Goal: Task Accomplishment & Management: Manage account settings

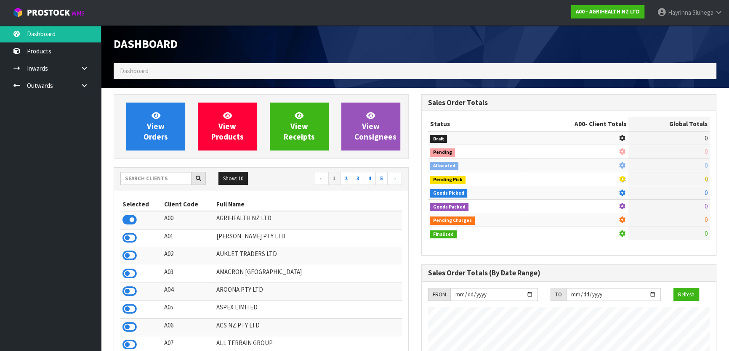
scroll to position [636, 307]
click at [168, 178] on input "text" at bounding box center [155, 178] width 71 height 13
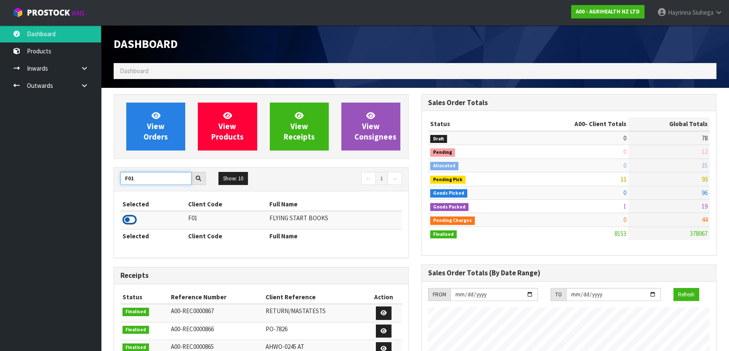
type input "F01"
click at [130, 224] on icon at bounding box center [129, 220] width 14 height 13
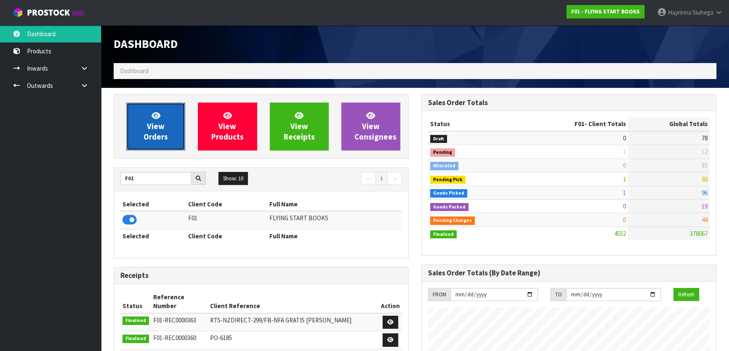
click at [159, 124] on span "View Orders" at bounding box center [155, 127] width 24 height 32
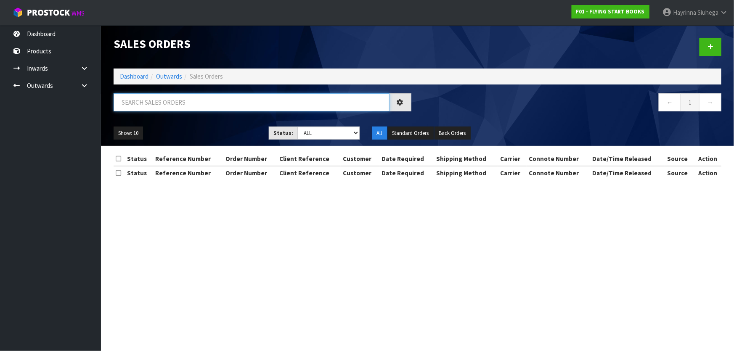
click at [177, 104] on input "text" at bounding box center [252, 102] width 276 height 18
type input "4594"
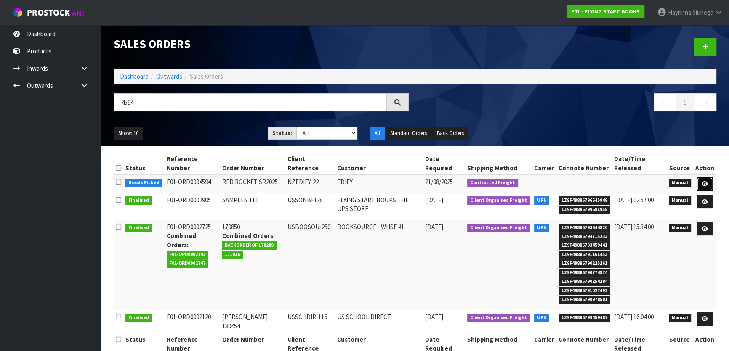
click at [703, 182] on icon at bounding box center [704, 183] width 6 height 5
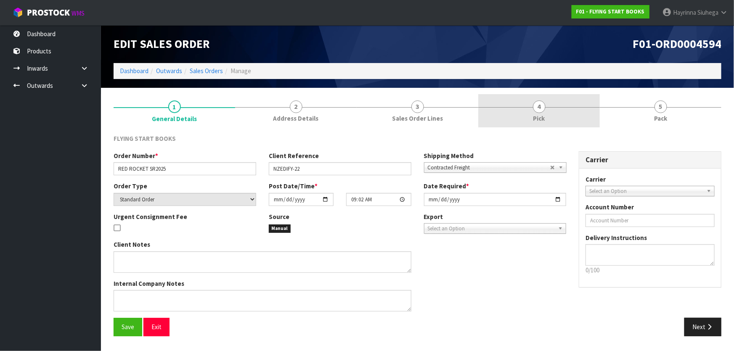
click at [545, 114] on link "4 Pick" at bounding box center [539, 110] width 122 height 33
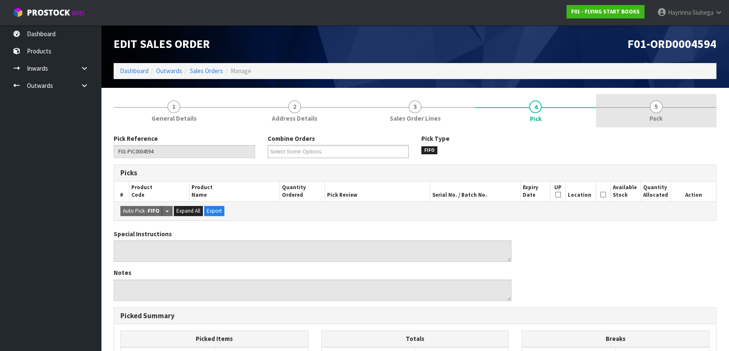
click at [651, 117] on span "Pack" at bounding box center [655, 118] width 13 height 9
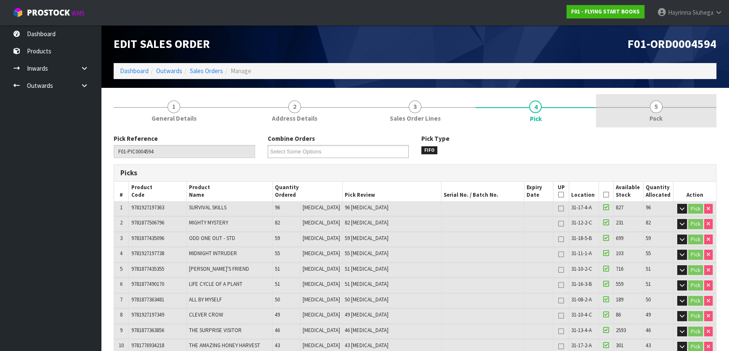
click at [665, 117] on link "5 Pack" at bounding box center [656, 110] width 120 height 33
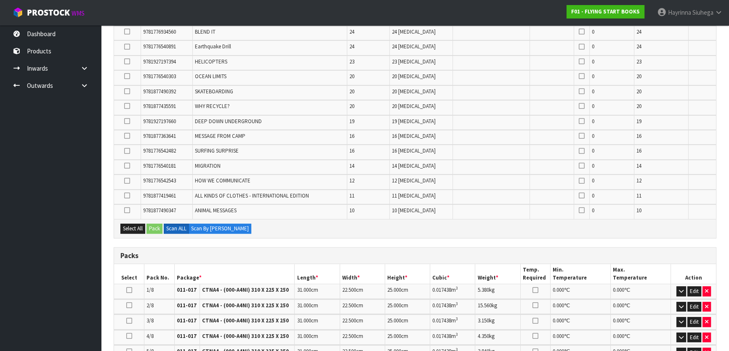
scroll to position [485, 0]
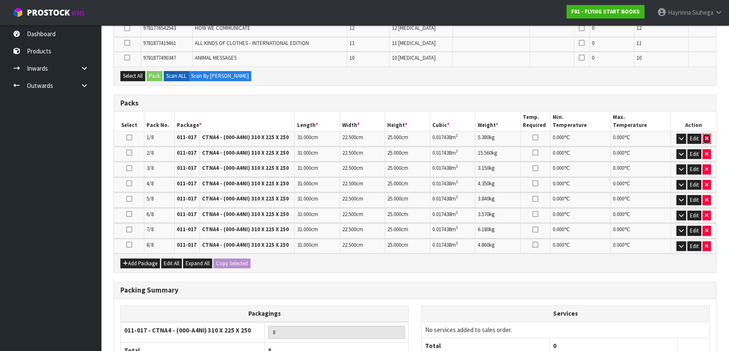
click at [706, 136] on icon "button" at bounding box center [706, 138] width 3 height 5
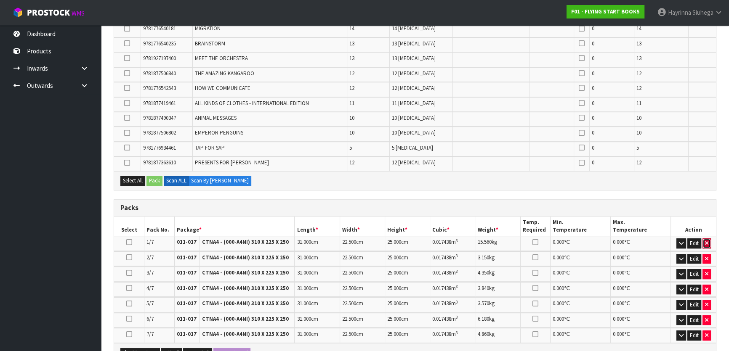
click at [709, 239] on button "button" at bounding box center [706, 244] width 8 height 10
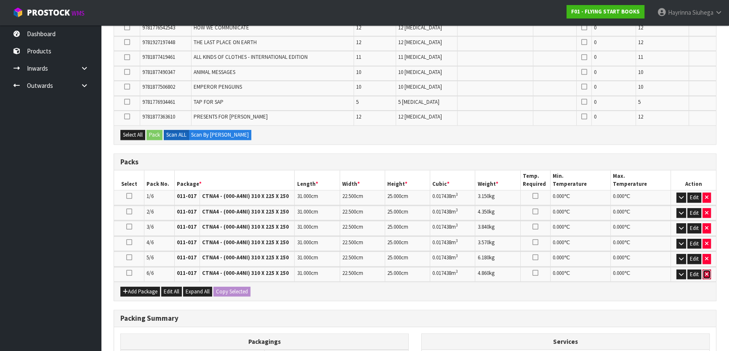
click at [707, 272] on icon "button" at bounding box center [706, 274] width 3 height 5
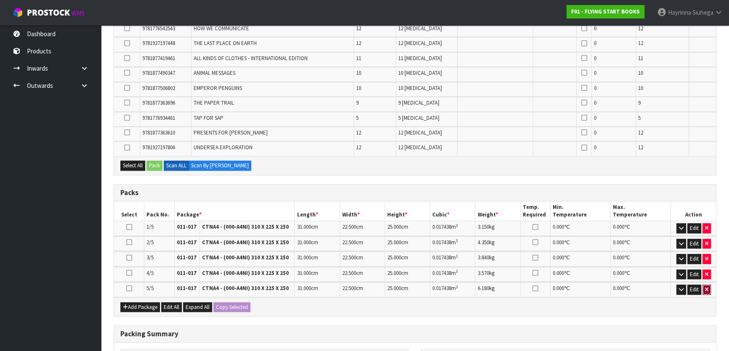
click at [707, 287] on icon "button" at bounding box center [706, 289] width 3 height 5
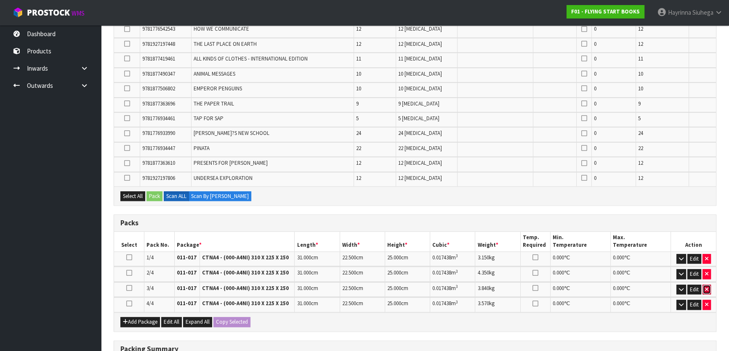
click at [707, 287] on icon "button" at bounding box center [706, 289] width 3 height 5
type input "3"
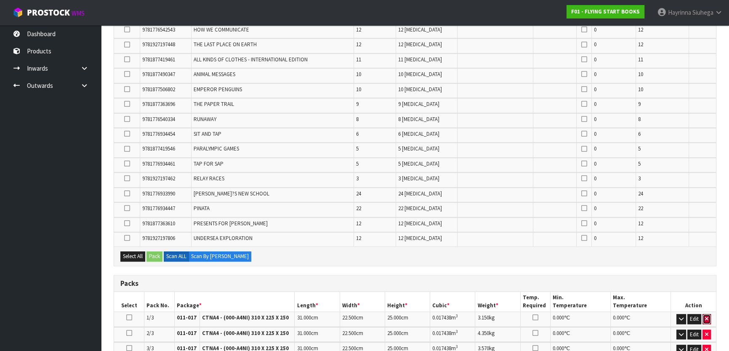
click at [709, 314] on button "button" at bounding box center [706, 319] width 8 height 10
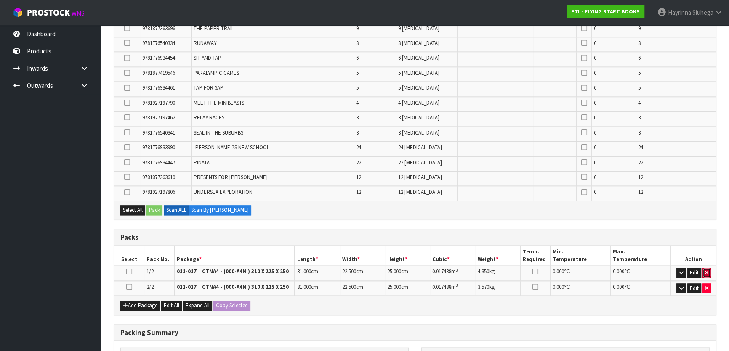
click at [707, 270] on icon "button" at bounding box center [706, 272] width 3 height 5
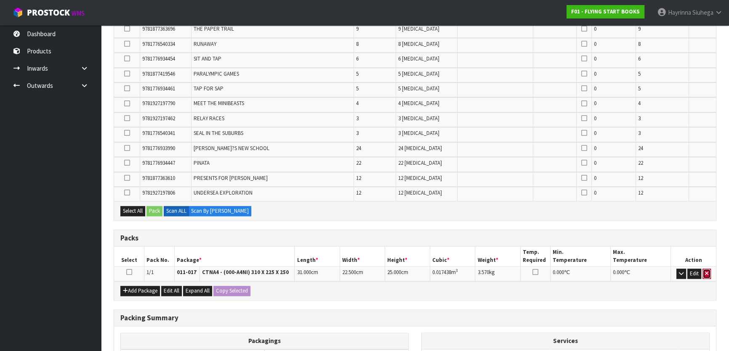
click at [704, 269] on button "button" at bounding box center [706, 274] width 8 height 10
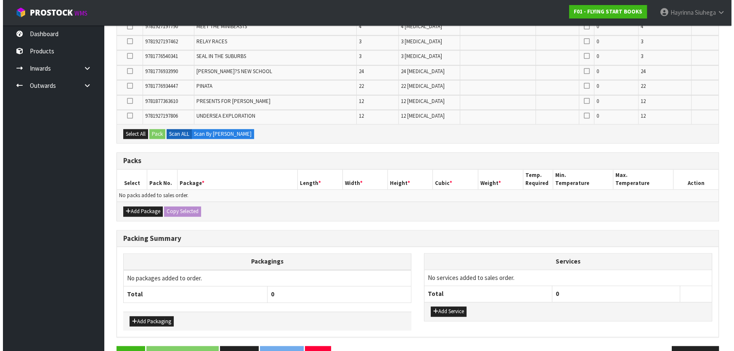
scroll to position [1695, 0]
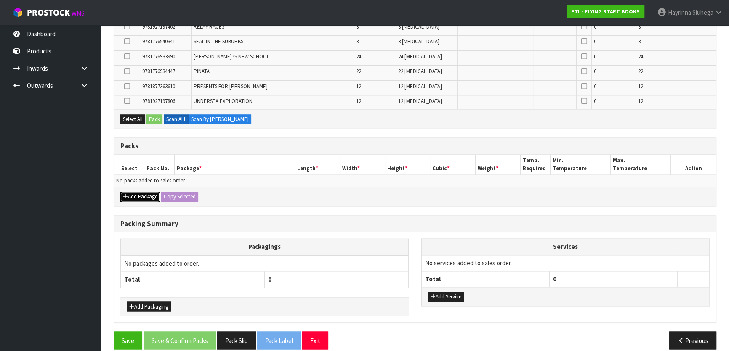
click at [143, 192] on button "Add Package" at bounding box center [140, 197] width 40 height 10
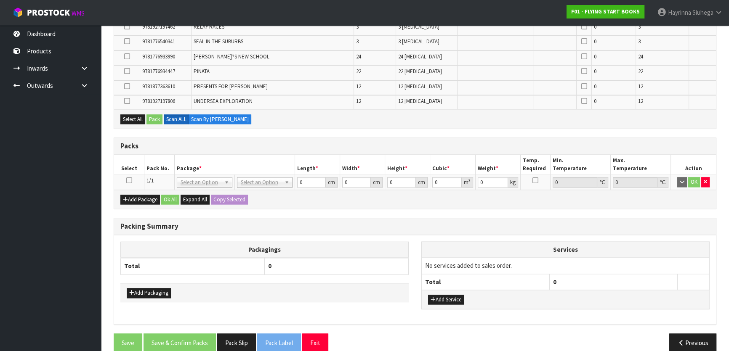
click at [129, 181] on icon at bounding box center [129, 181] width 6 height 0
click at [134, 114] on button "Select All" at bounding box center [132, 119] width 25 height 10
click at [151, 114] on button "Pack" at bounding box center [154, 119] width 16 height 10
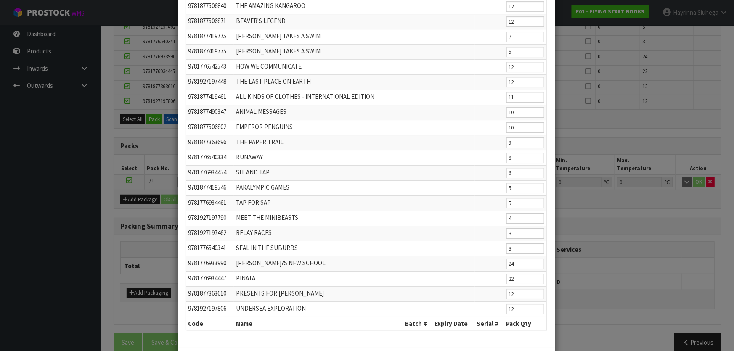
scroll to position [1419, 0]
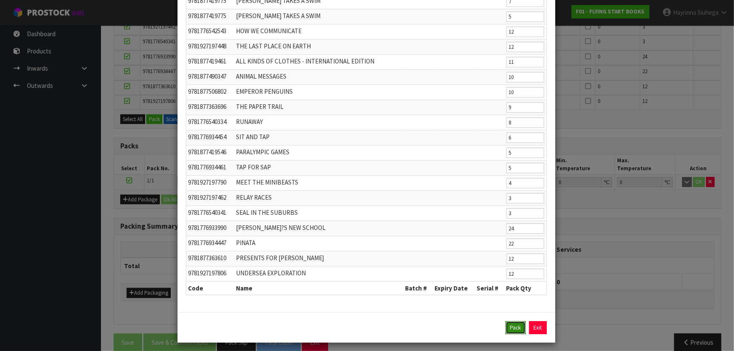
click at [513, 325] on button "Pack" at bounding box center [516, 327] width 20 height 13
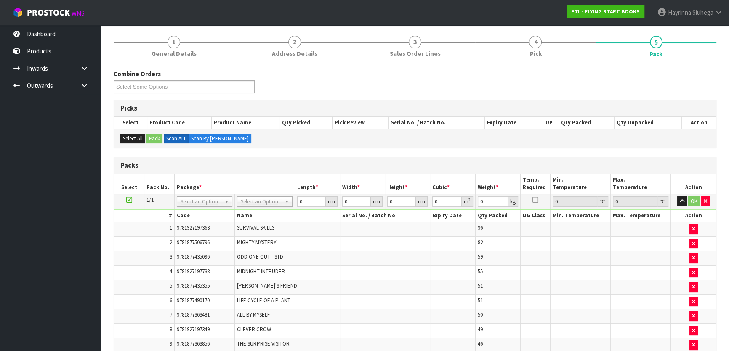
scroll to position [0, 0]
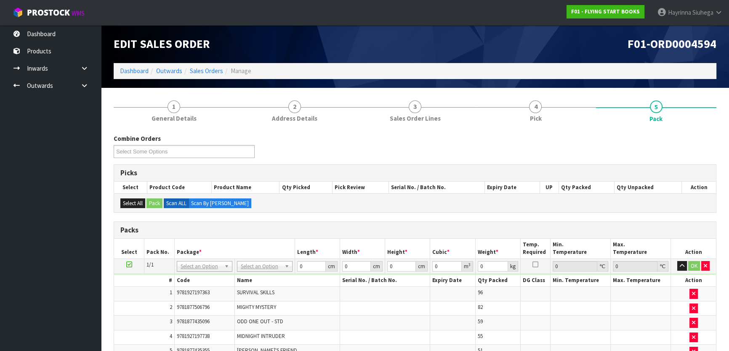
click at [262, 272] on td "No Packaging Cartons PLT GEN120 (1200 X 1000) PLT ONE WAY SKID CHEP HIRE PALLET…" at bounding box center [264, 266] width 60 height 15
type input "120"
type input "100"
type input "55.9"
click at [300, 269] on input "120" at bounding box center [311, 266] width 29 height 11
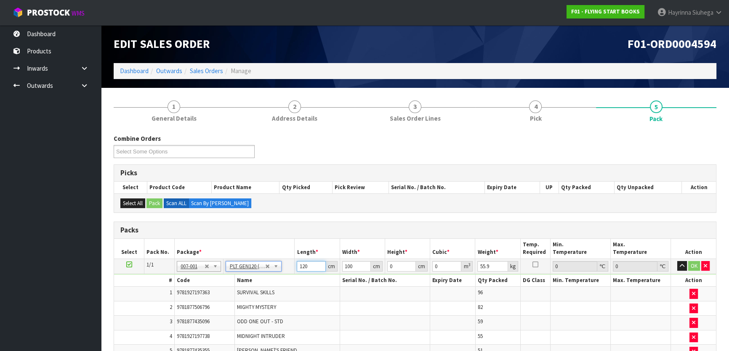
click at [300, 269] on input "120" at bounding box center [311, 266] width 29 height 11
type input "110"
type input "4"
type input "0.0484"
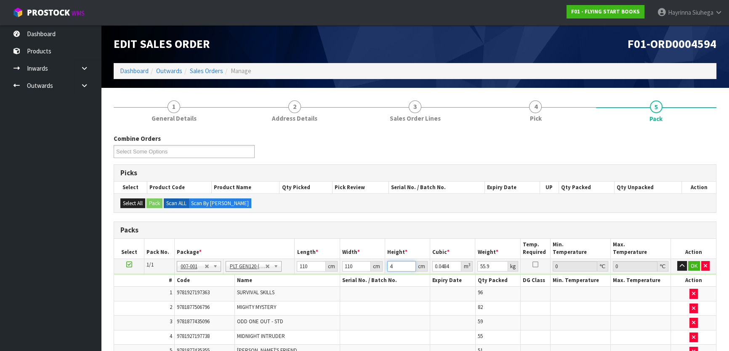
type input "42"
type input "0.5082"
type input "42"
type input "158"
click button "OK" at bounding box center [694, 266] width 12 height 10
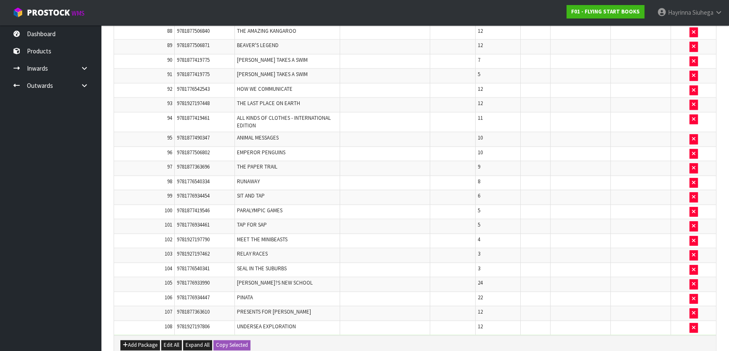
scroll to position [1672, 0]
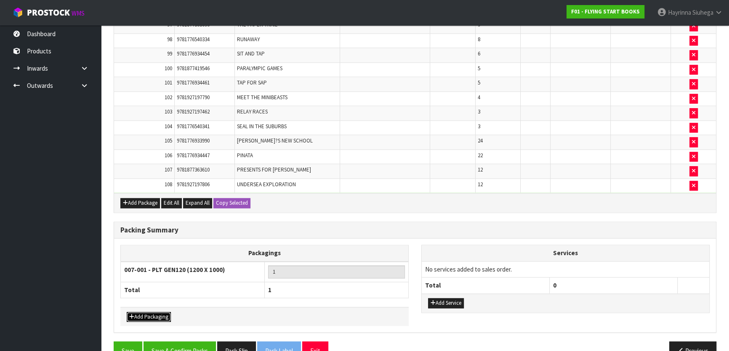
click at [149, 312] on button "Add Packaging" at bounding box center [149, 317] width 44 height 10
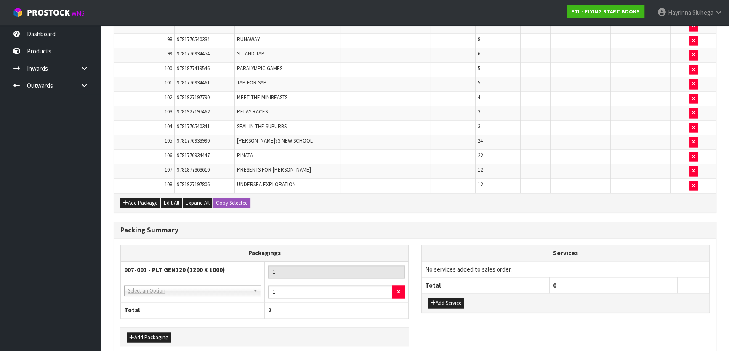
click at [186, 282] on td "NONE - No Packaging Cartons 007-001 - PLT GEN120 (1200 X 1000) 007-002 - PLT ON…" at bounding box center [193, 292] width 144 height 21
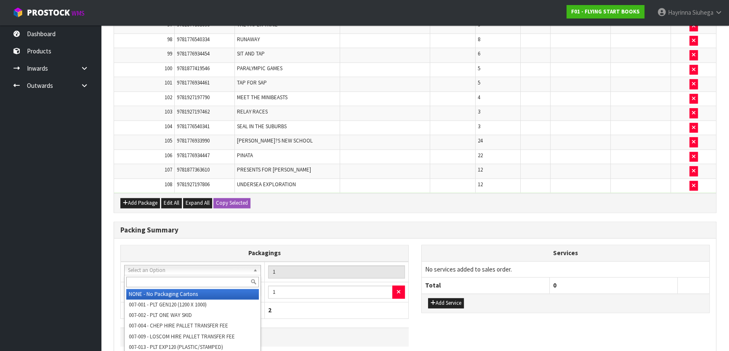
click at [186, 277] on input "text" at bounding box center [192, 282] width 133 height 11
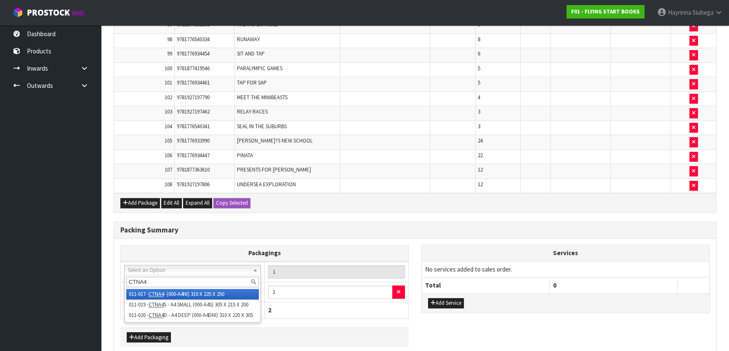
type input "CTNA4"
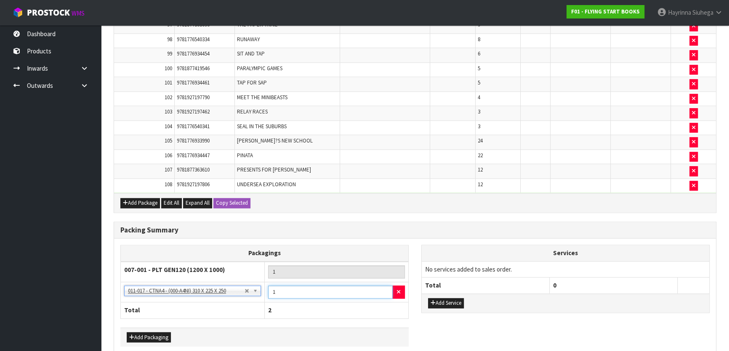
drag, startPoint x: 279, startPoint y: 271, endPoint x: 260, endPoint y: 267, distance: 19.7
click at [266, 282] on td "1" at bounding box center [337, 292] width 144 height 21
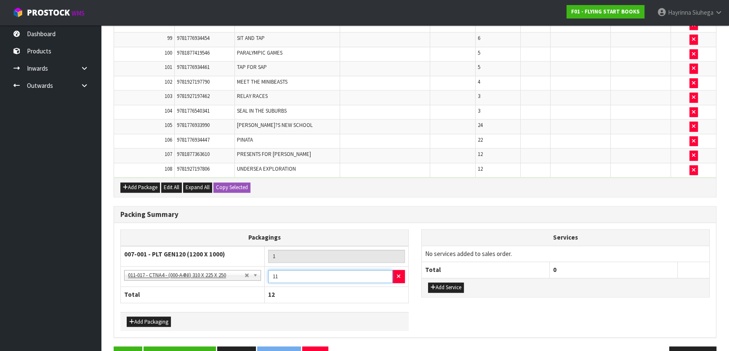
scroll to position [1692, 0]
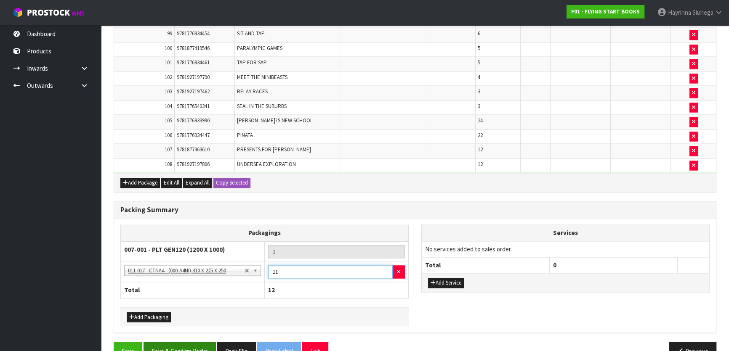
type input "11"
click at [177, 342] on button "Save & Confirm Packs" at bounding box center [179, 351] width 72 height 18
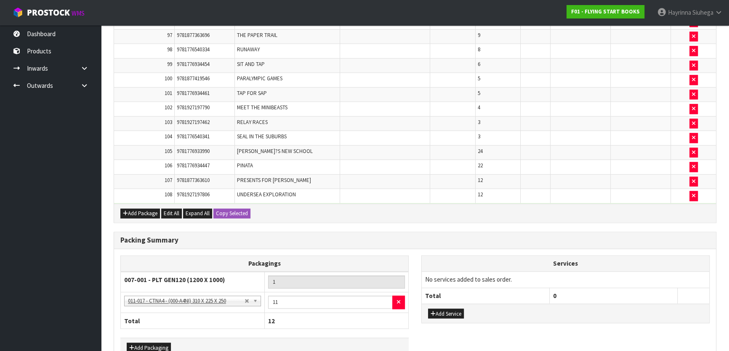
scroll to position [0, 0]
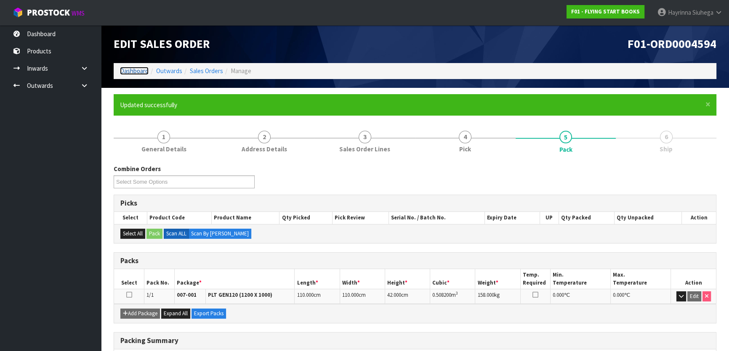
click at [139, 67] on link "Dashboard" at bounding box center [134, 71] width 29 height 8
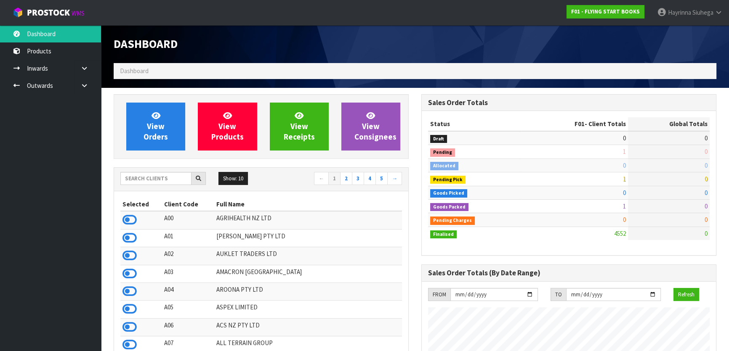
scroll to position [636, 307]
click at [142, 181] on input "text" at bounding box center [155, 178] width 71 height 13
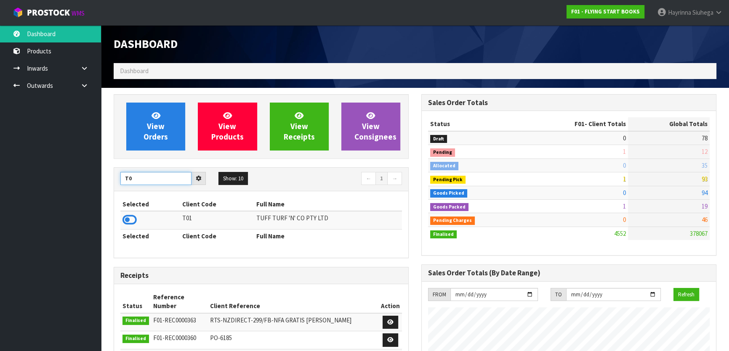
type input "T"
type input "Y01"
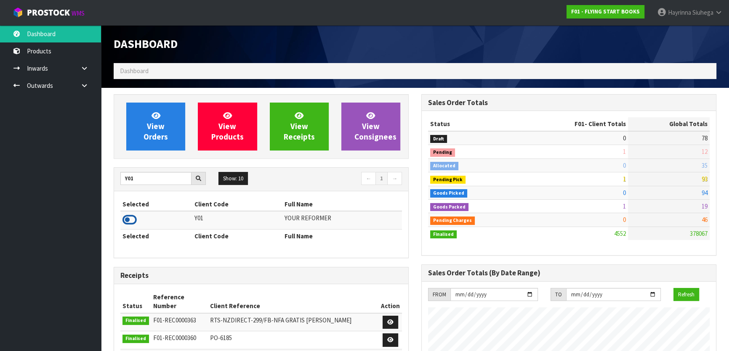
click at [130, 219] on icon at bounding box center [129, 220] width 14 height 13
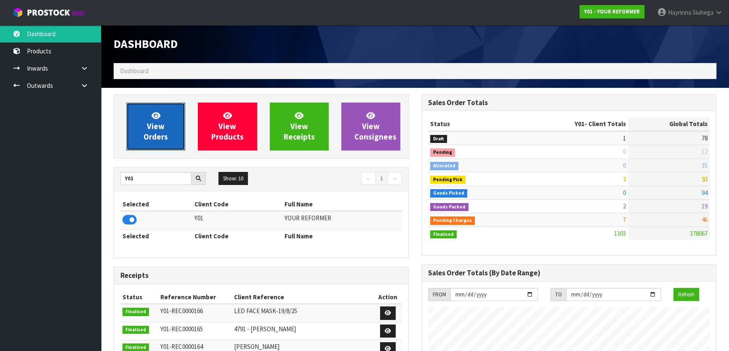
click at [149, 137] on span "View Orders" at bounding box center [155, 127] width 24 height 32
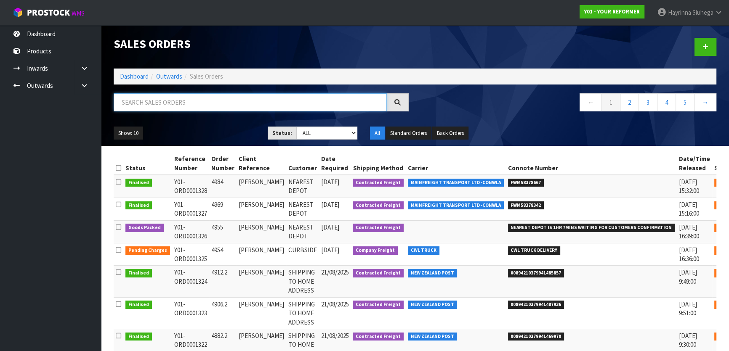
click at [175, 108] on input "text" at bounding box center [250, 102] width 273 height 18
type input "JOB-0408281"
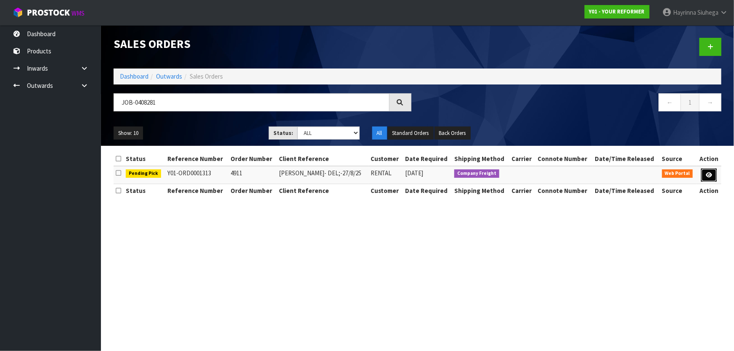
click at [706, 177] on link at bounding box center [709, 175] width 16 height 13
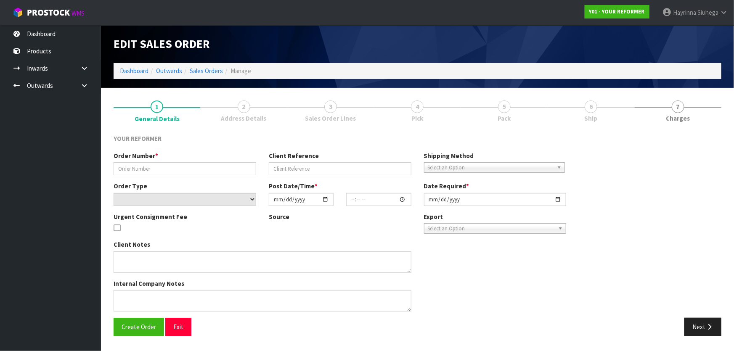
type input "4911"
type input "[PERSON_NAME]- DEL;-27/8/25"
select select "number:0"
type input "[DATE]"
type input "14:49:00.000"
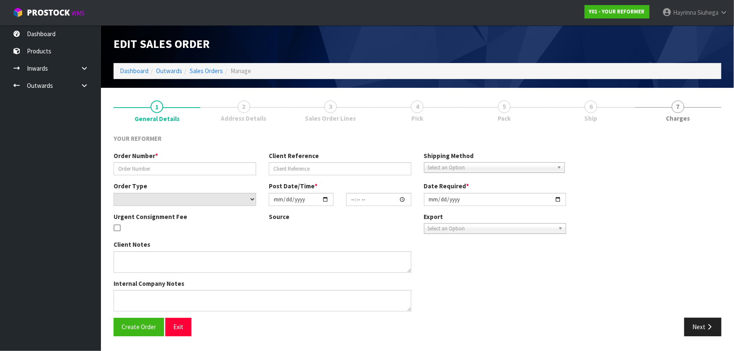
type input "[DATE]"
type textarea "[PERSON_NAME] [STREET_ADDRESS] [PHONE_NUMBER]"
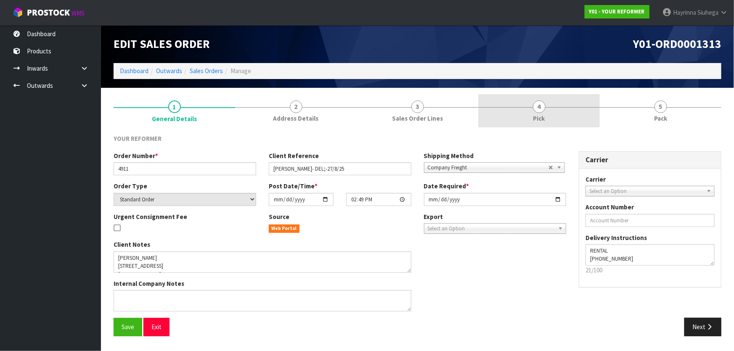
click at [564, 105] on link "4 Pick" at bounding box center [539, 110] width 122 height 33
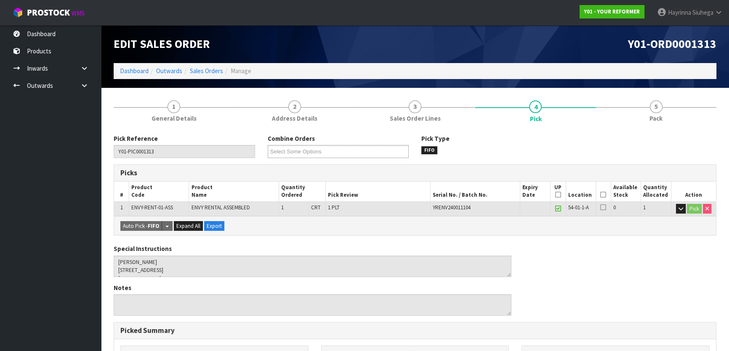
click at [602, 195] on icon at bounding box center [603, 195] width 6 height 0
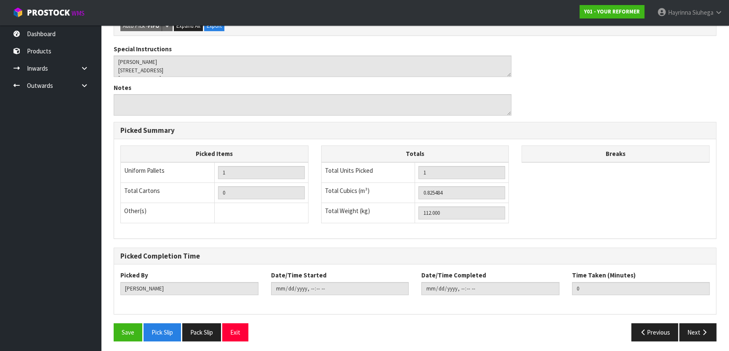
scroll to position [231, 0]
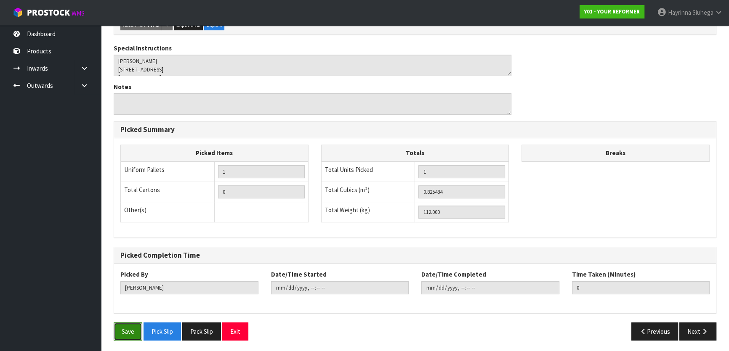
click at [134, 331] on button "Save" at bounding box center [128, 332] width 29 height 18
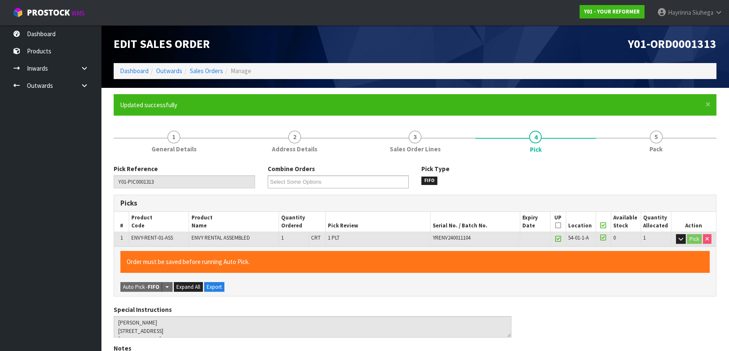
type input "[PERSON_NAME]"
type input "[DATE]T12:15:20"
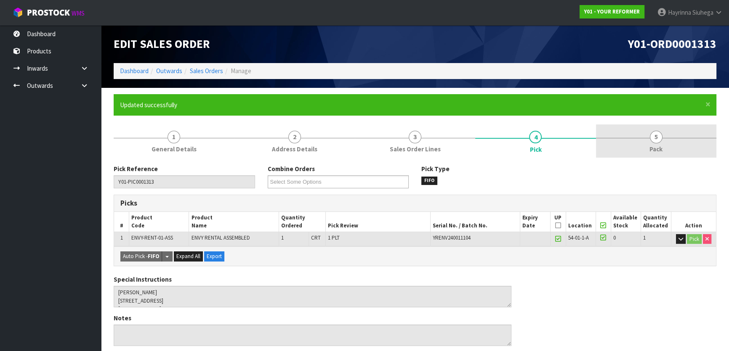
click at [671, 146] on link "5 Pack" at bounding box center [656, 141] width 120 height 33
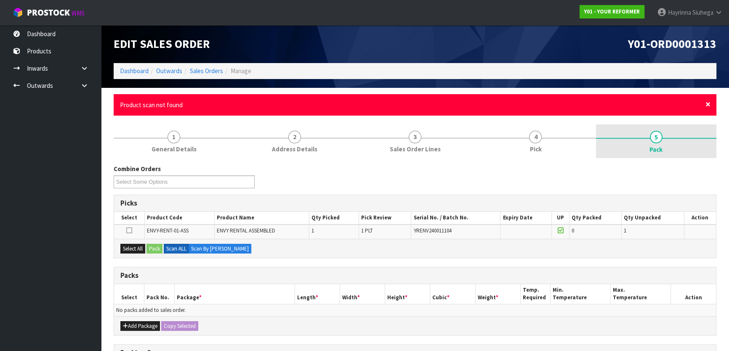
click at [705, 105] on span "×" at bounding box center [707, 104] width 5 height 12
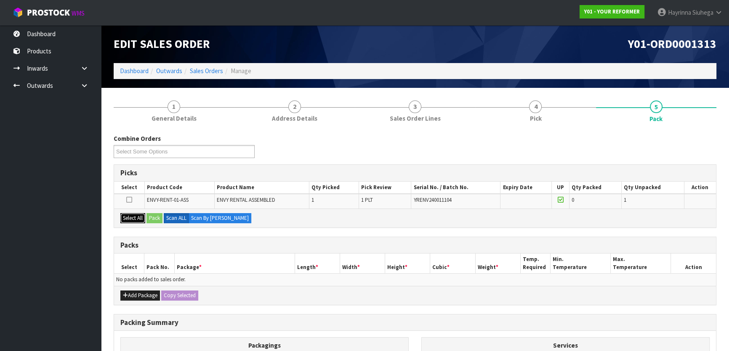
drag, startPoint x: 130, startPoint y: 219, endPoint x: 157, endPoint y: 217, distance: 26.6
click at [131, 219] on button "Select All" at bounding box center [132, 218] width 25 height 10
click at [157, 216] on button "Pack" at bounding box center [154, 218] width 16 height 10
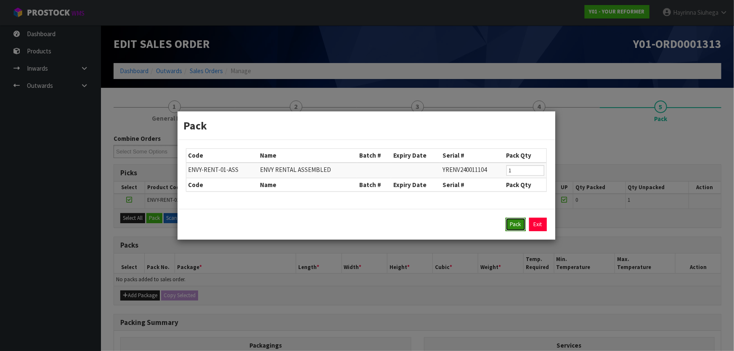
click at [514, 223] on button "Pack" at bounding box center [516, 224] width 20 height 13
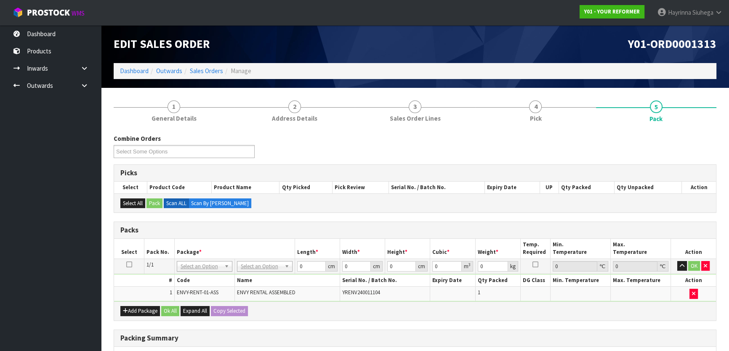
click at [265, 260] on td "No Packaging Cartons PLT GEN120 (1200 X 1000) PLT ONE WAY SKID CHEP HIRE PALLET…" at bounding box center [264, 266] width 60 height 15
click at [264, 277] on input "text" at bounding box center [264, 277] width 51 height 11
type input "U"
type input "112"
click at [300, 265] on input "0" at bounding box center [311, 266] width 29 height 11
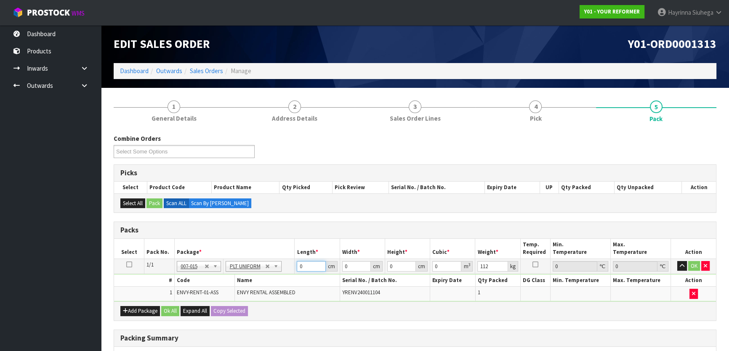
click at [300, 265] on input "0" at bounding box center [311, 266] width 29 height 11
type input "256"
type input "73"
type input "5"
type input "0.09344"
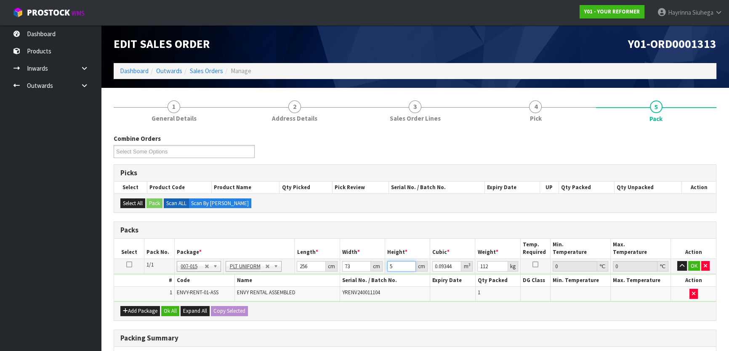
type input "0"
type input "4"
type input "0.074752"
type input "42"
type input "0.784896"
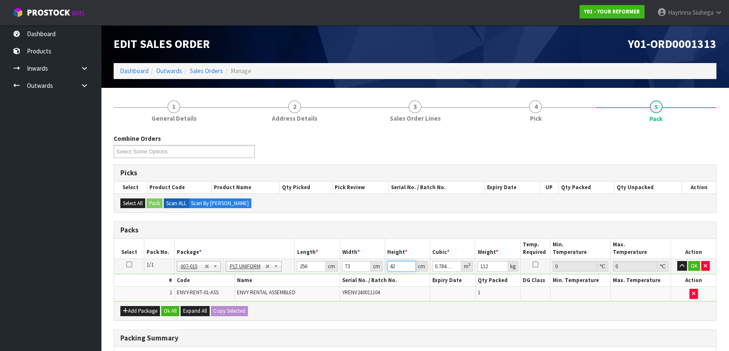
type input "42"
type input "112"
click button "OK" at bounding box center [694, 266] width 12 height 10
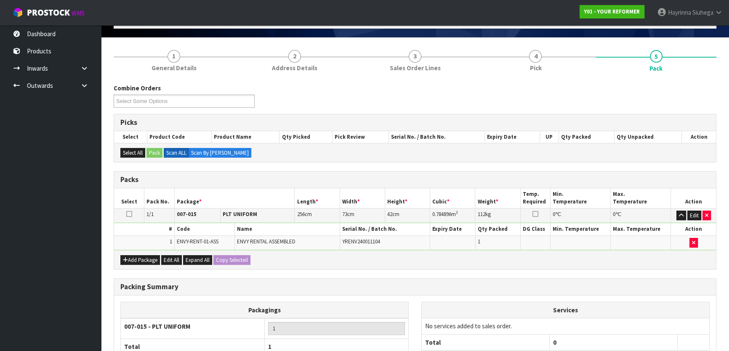
scroll to position [126, 0]
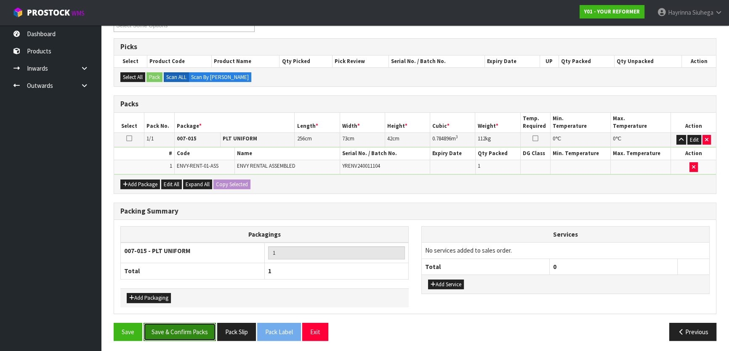
click at [189, 327] on button "Save & Confirm Packs" at bounding box center [179, 332] width 72 height 18
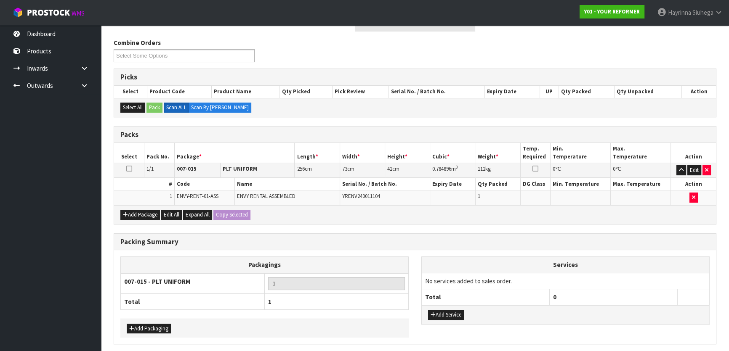
scroll to position [0, 0]
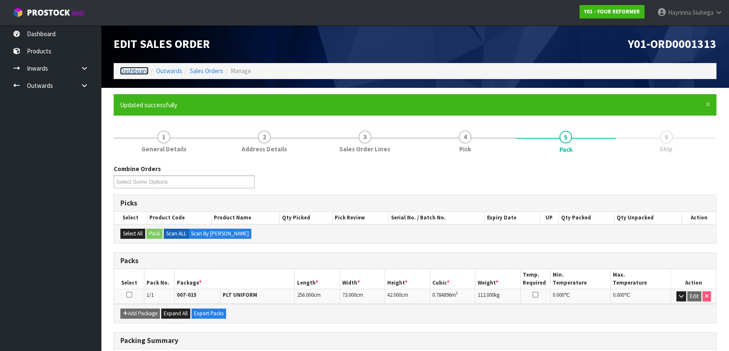
click at [142, 74] on link "Dashboard" at bounding box center [134, 71] width 29 height 8
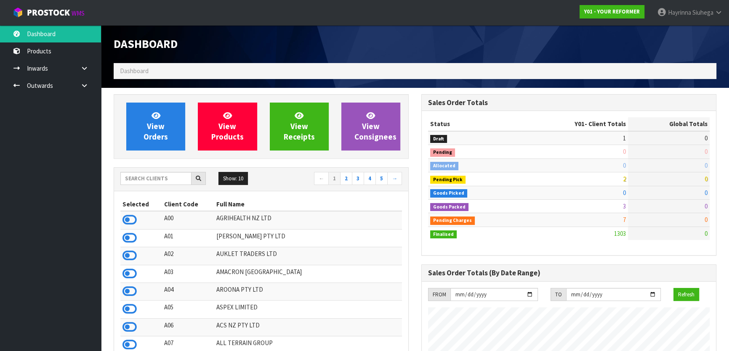
scroll to position [636, 307]
click at [181, 184] on input "text" at bounding box center [155, 178] width 71 height 13
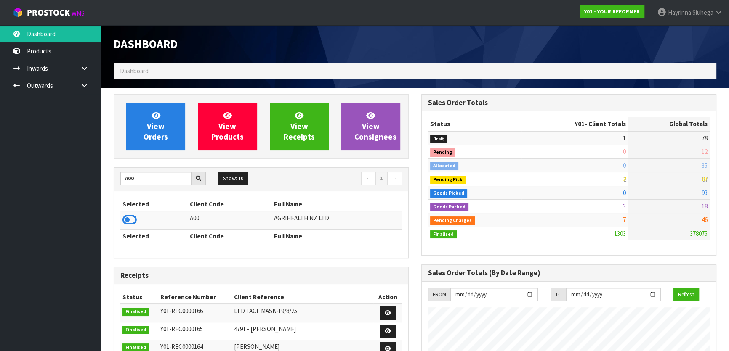
click at [132, 221] on icon at bounding box center [129, 220] width 14 height 13
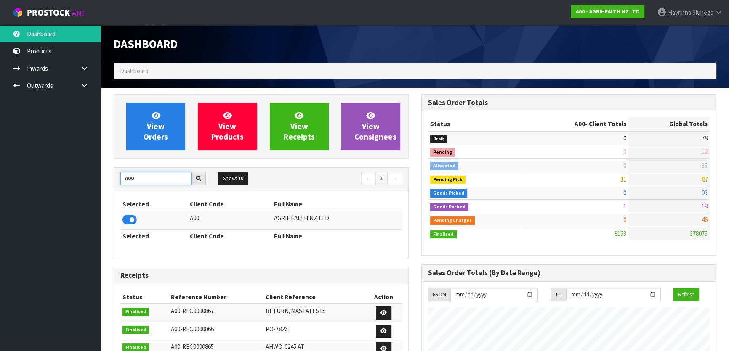
drag, startPoint x: 120, startPoint y: 175, endPoint x: 112, endPoint y: 175, distance: 8.8
click at [114, 175] on div "A00" at bounding box center [163, 178] width 98 height 13
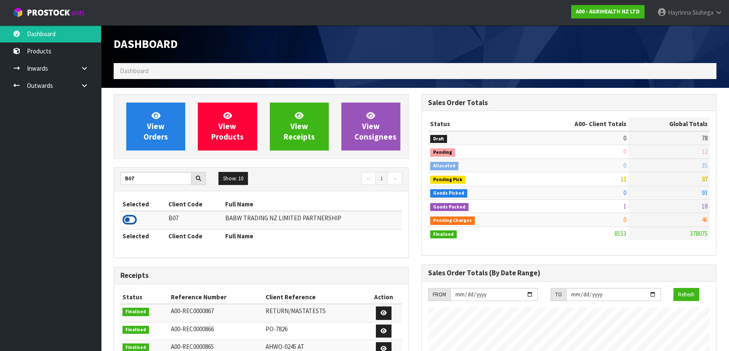
click at [129, 223] on icon at bounding box center [129, 220] width 14 height 13
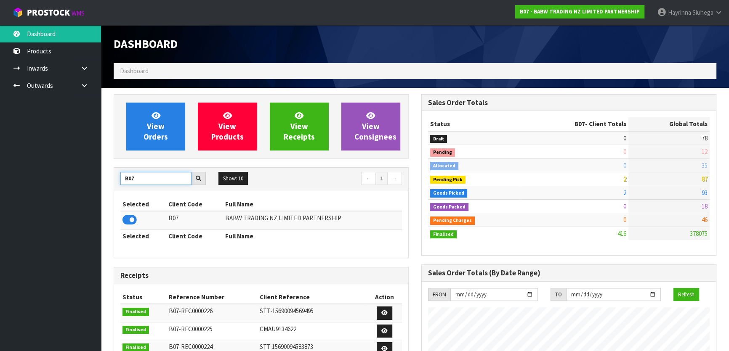
drag, startPoint x: 135, startPoint y: 179, endPoint x: 80, endPoint y: 177, distance: 54.3
click at [82, 177] on body "Toggle navigation ProStock WMS B07 - BABW TRADING NZ LIMITED PARTNERSHIP [PERSO…" at bounding box center [364, 175] width 729 height 351
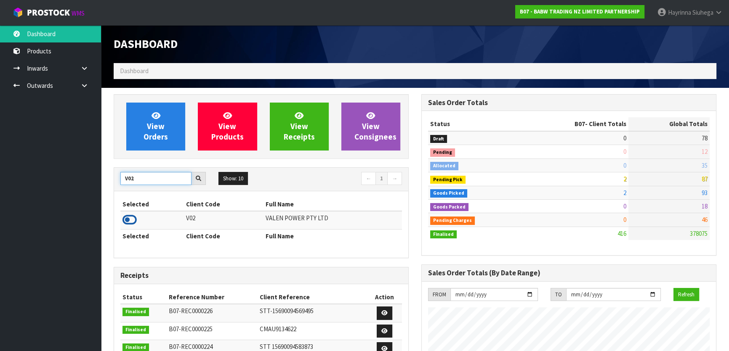
type input "V02"
click at [131, 217] on icon at bounding box center [129, 220] width 14 height 13
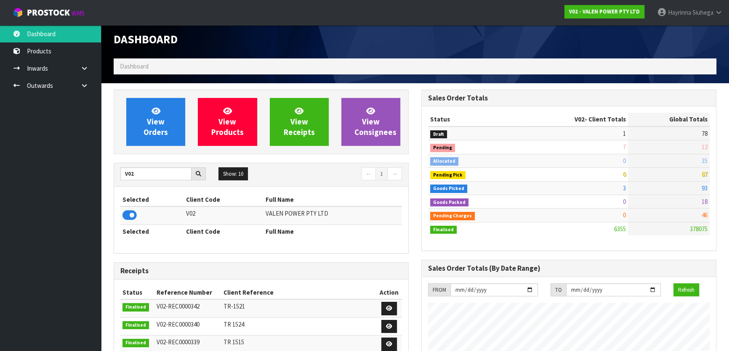
scroll to position [1, 0]
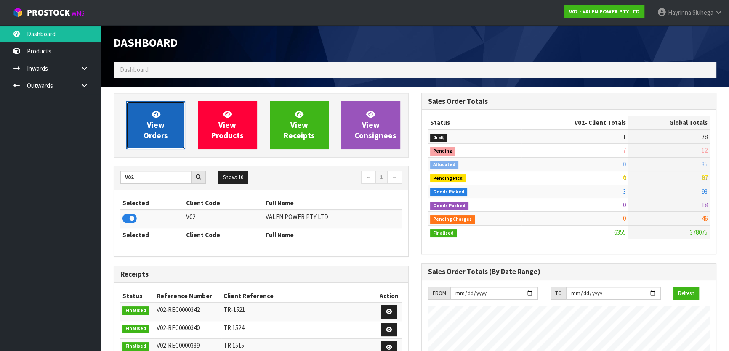
click at [170, 131] on link "View Orders" at bounding box center [155, 125] width 59 height 48
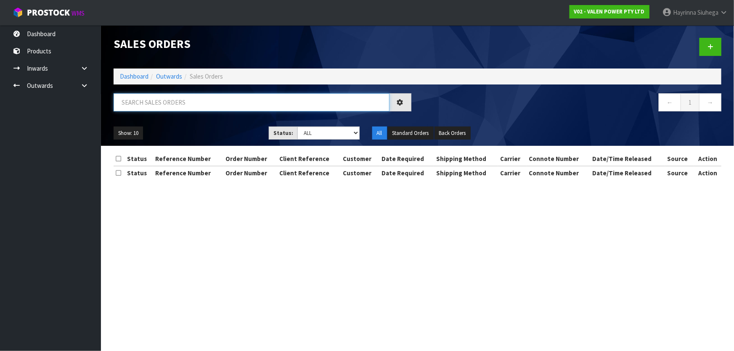
click at [185, 109] on input "text" at bounding box center [252, 102] width 276 height 18
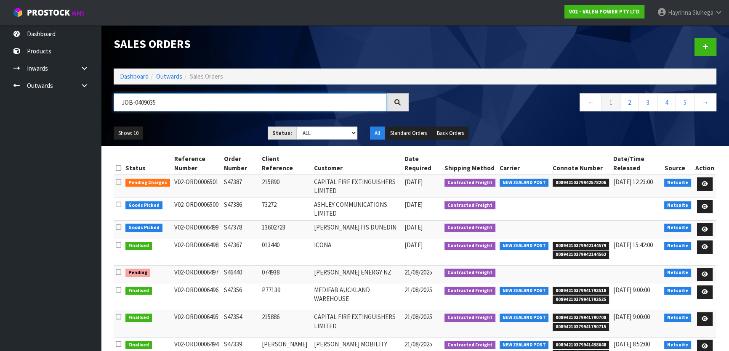
type input "JOB-0409035"
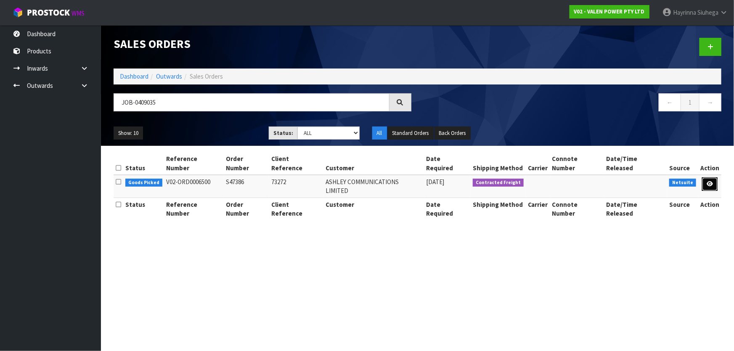
click at [712, 181] on icon at bounding box center [710, 183] width 6 height 5
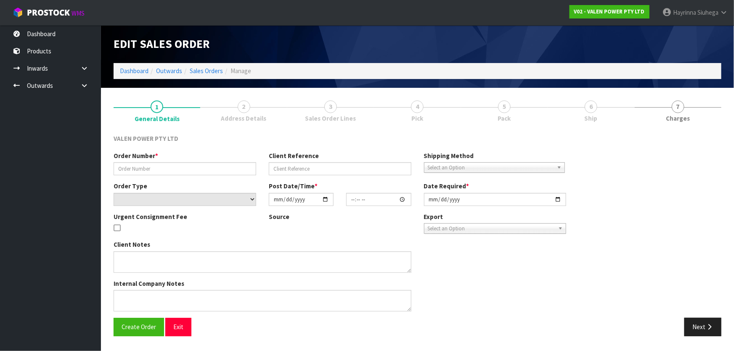
type input "S47386"
type input "73272"
select select "number:0"
type input "[DATE]"
type input "18:30:07.000"
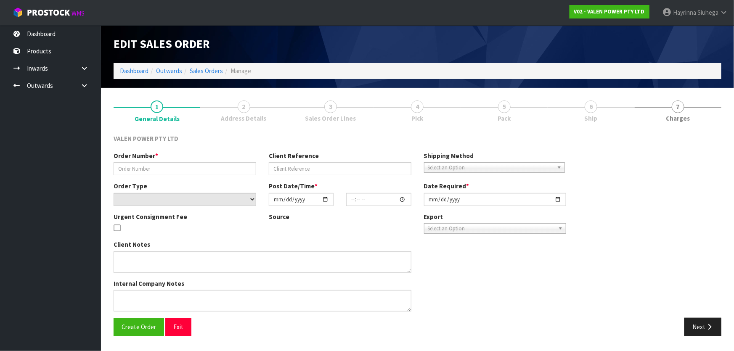
type input "[DATE]"
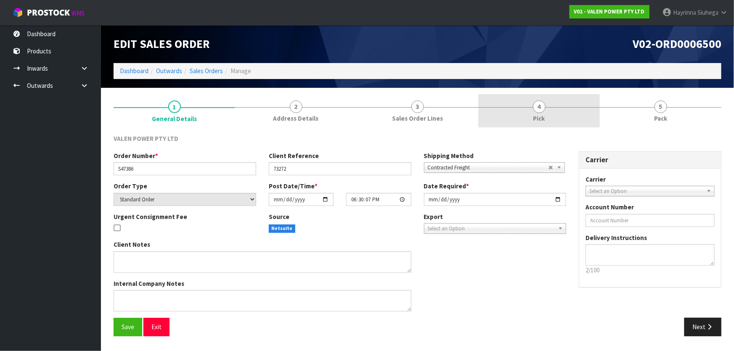
click at [564, 112] on link "4 Pick" at bounding box center [539, 110] width 122 height 33
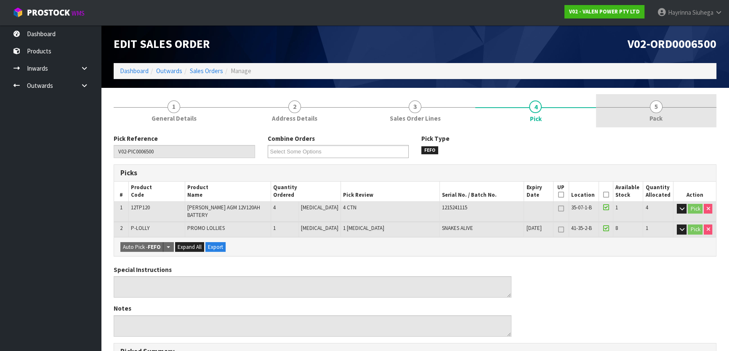
click at [660, 114] on span "Pack" at bounding box center [655, 118] width 13 height 9
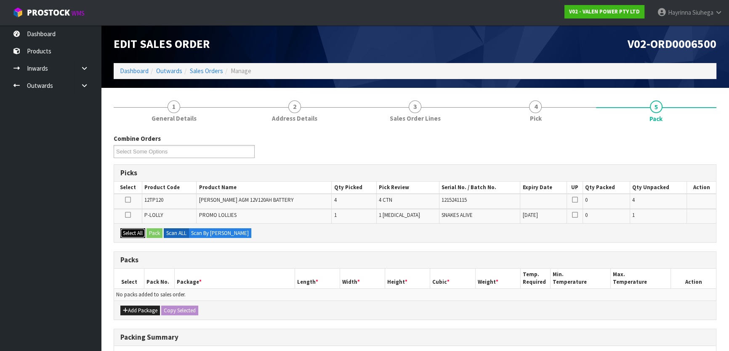
click at [130, 228] on button "Select All" at bounding box center [132, 233] width 25 height 10
click at [130, 306] on button "Add Package" at bounding box center [140, 311] width 40 height 10
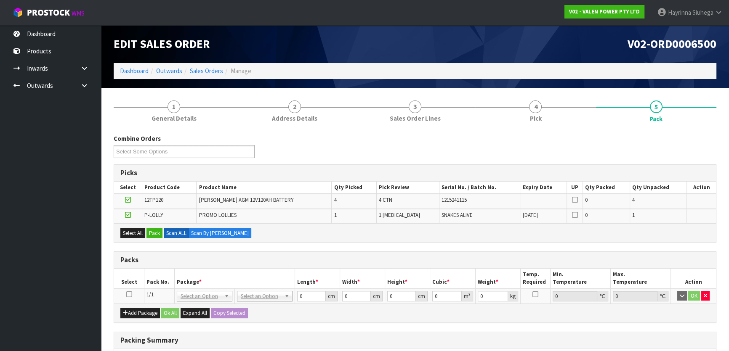
click at [130, 295] on icon at bounding box center [129, 295] width 6 height 0
click at [158, 236] on button "Pack" at bounding box center [154, 233] width 16 height 10
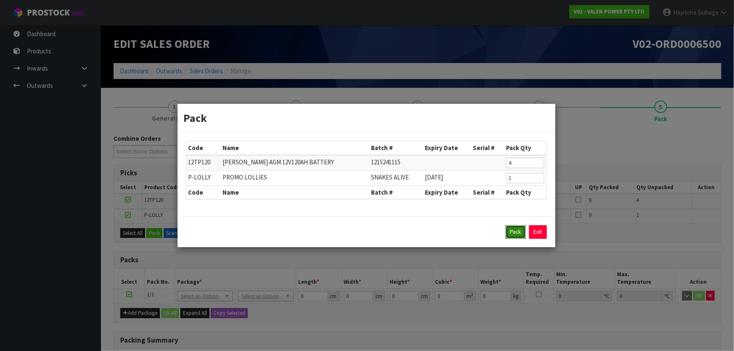
click at [515, 229] on button "Pack" at bounding box center [516, 232] width 20 height 13
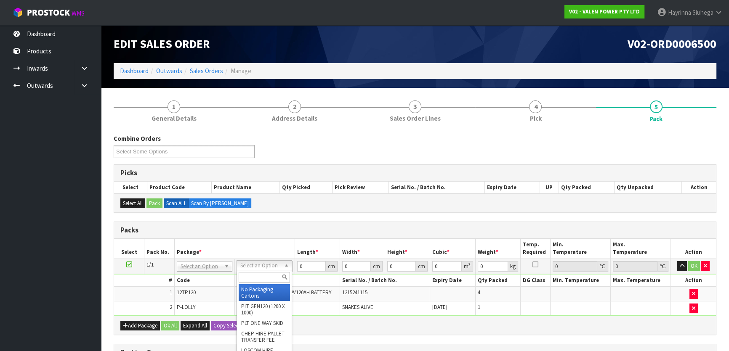
click at [258, 282] on input "text" at bounding box center [264, 277] width 51 height 11
type input "TU"
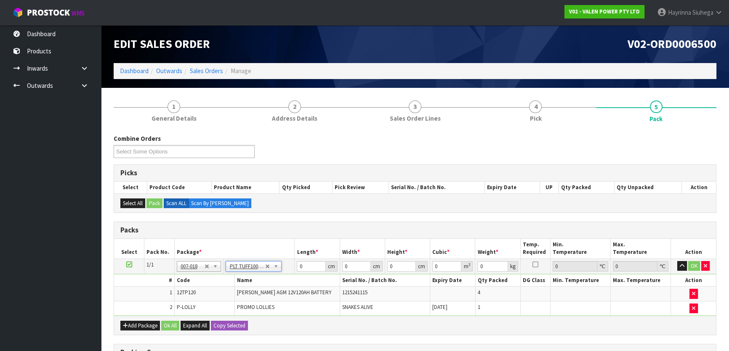
type input "100"
type input "45"
type input "144.2"
click at [306, 266] on input "100" at bounding box center [311, 266] width 29 height 11
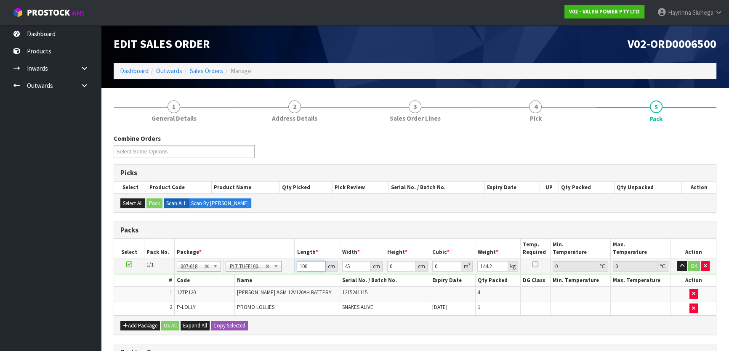
click at [302, 266] on input "100" at bounding box center [311, 266] width 29 height 11
type input "92"
type input "47"
type input "3"
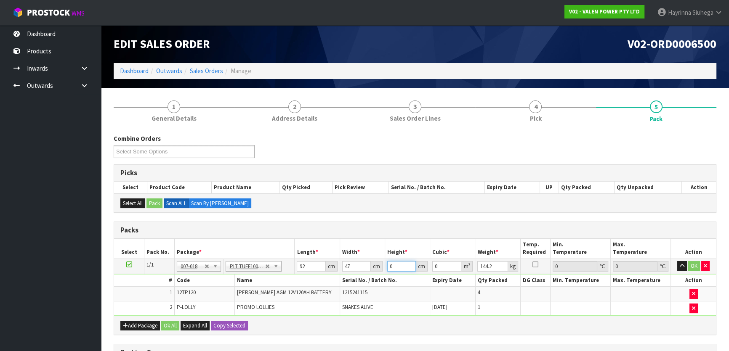
type input "0.012972"
type input "36"
type input "0.155664"
type input "36"
type input "138"
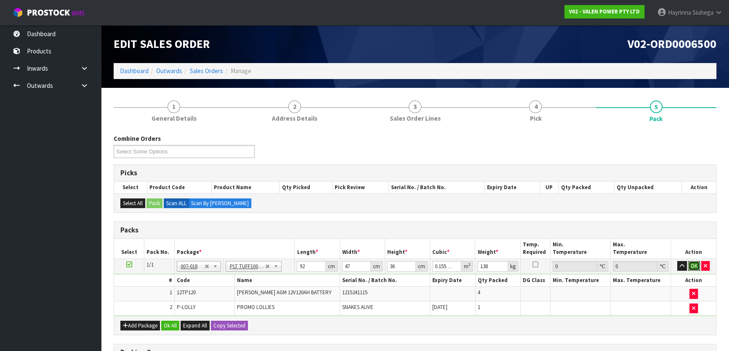
click button "OK" at bounding box center [694, 266] width 12 height 10
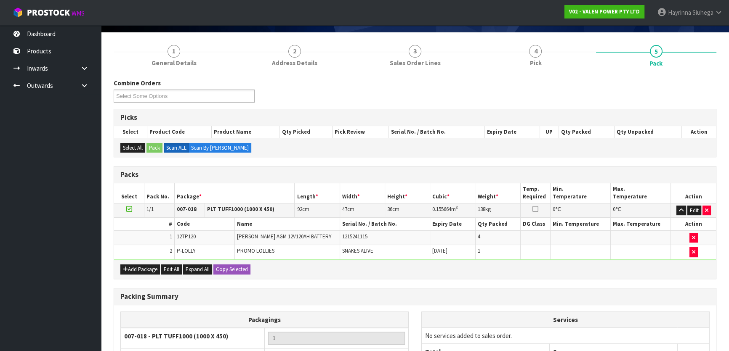
scroll to position [114, 0]
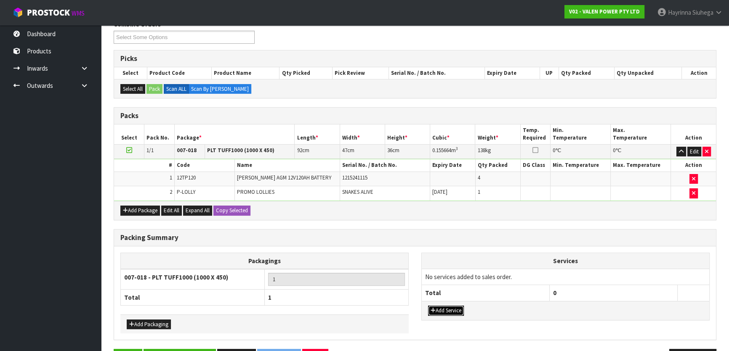
click at [443, 306] on button "Add Service" at bounding box center [446, 311] width 36 height 10
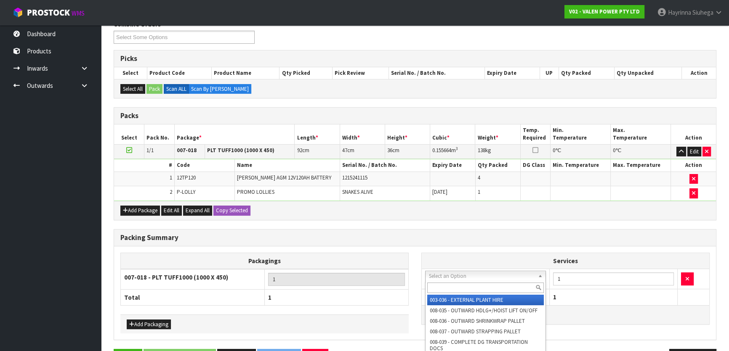
click at [457, 286] on input "text" at bounding box center [485, 288] width 117 height 11
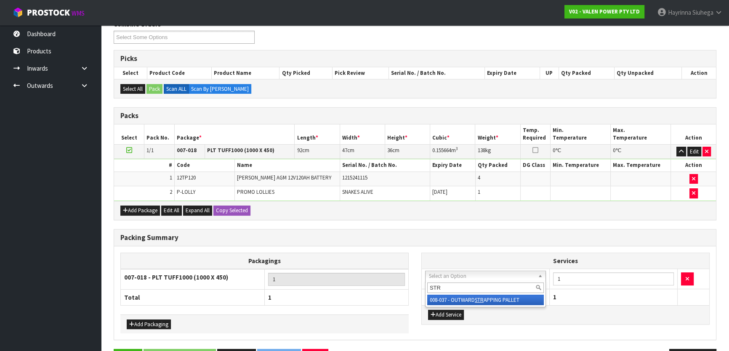
type input "STR"
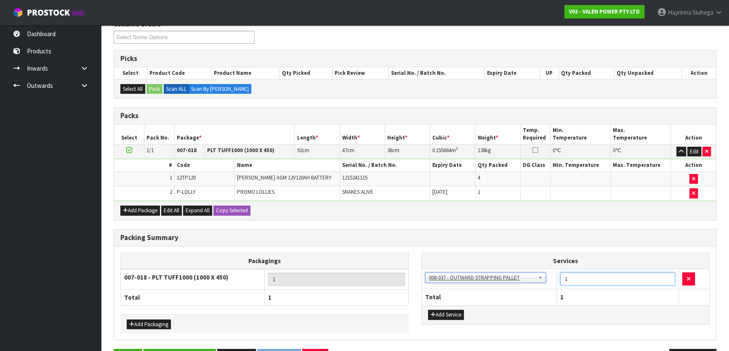
drag, startPoint x: 581, startPoint y: 278, endPoint x: 525, endPoint y: 277, distance: 55.5
click at [525, 278] on tr "003-036 - EXTERNAL PLANT HIRE 008-035 - OUTWARD HDLG+/HOIST LIFT ON/OFF 008-036…" at bounding box center [565, 279] width 287 height 21
type input "2"
click at [456, 311] on button "Add Service" at bounding box center [446, 315] width 36 height 10
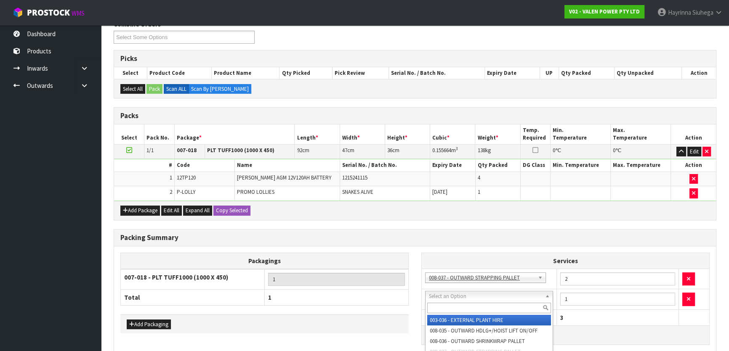
click at [463, 307] on input "text" at bounding box center [489, 308] width 124 height 11
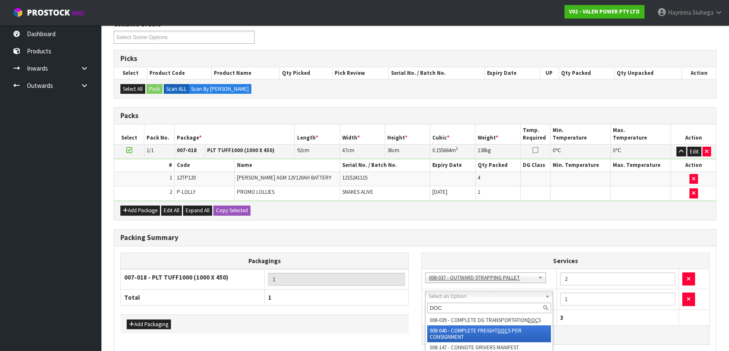
type input "DOC"
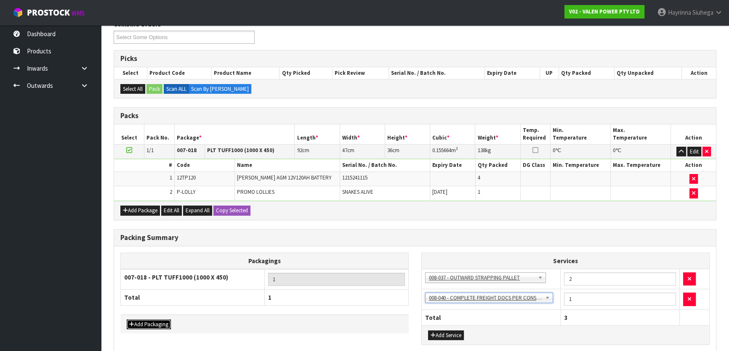
click at [151, 321] on button "Add Packaging" at bounding box center [149, 325] width 44 height 10
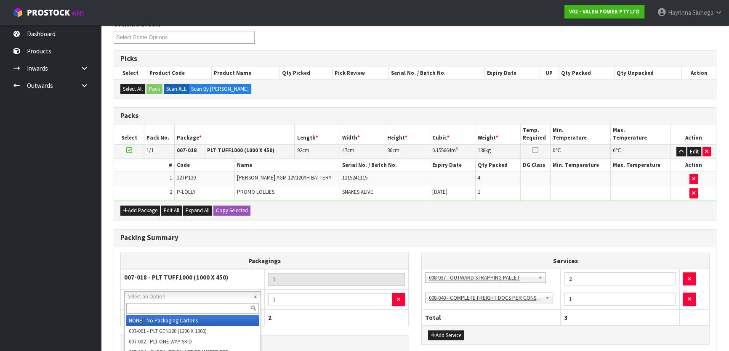
click at [185, 306] on input "text" at bounding box center [192, 308] width 133 height 11
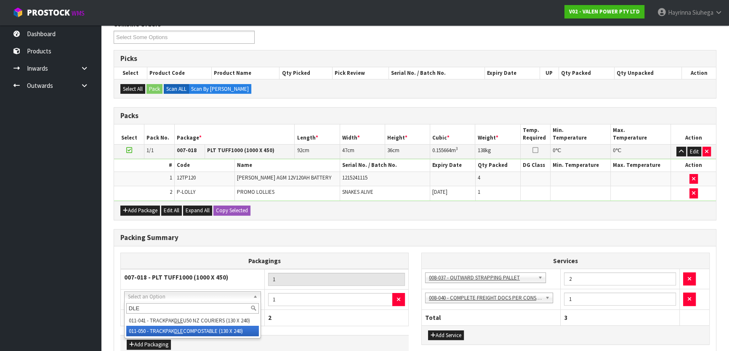
type input "DLE"
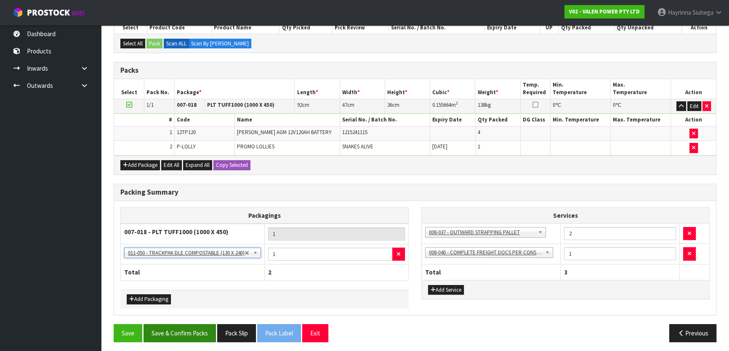
scroll to position [161, 0]
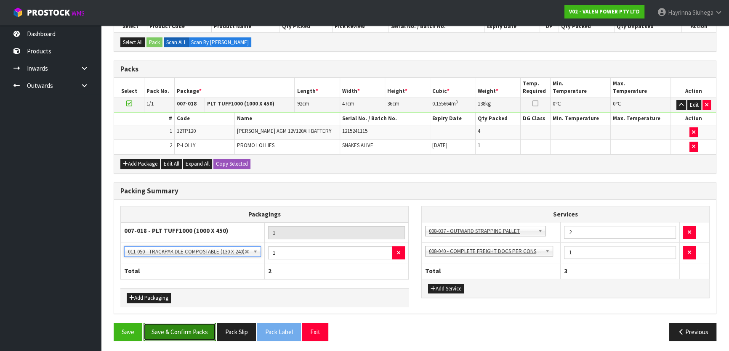
click at [194, 338] on button "Save & Confirm Packs" at bounding box center [179, 332] width 72 height 18
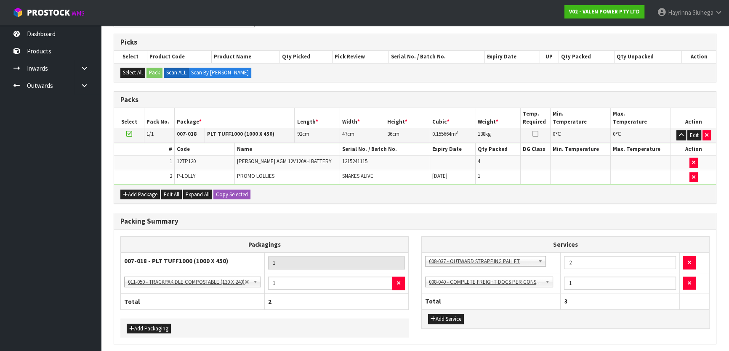
scroll to position [0, 0]
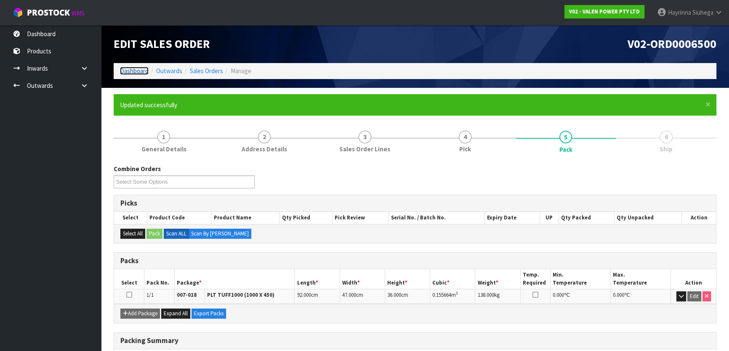
click at [138, 72] on link "Dashboard" at bounding box center [134, 71] width 29 height 8
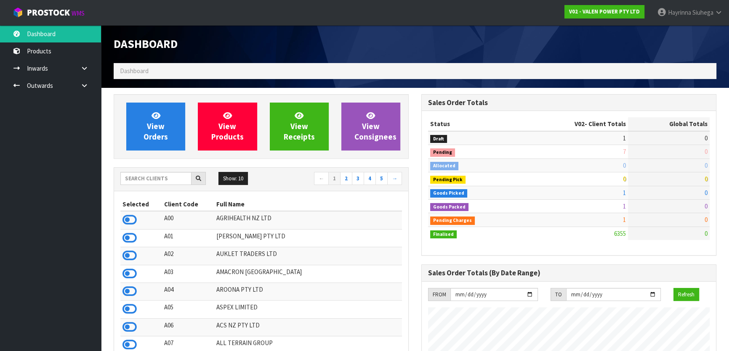
scroll to position [636, 307]
click at [83, 86] on icon at bounding box center [84, 85] width 8 height 6
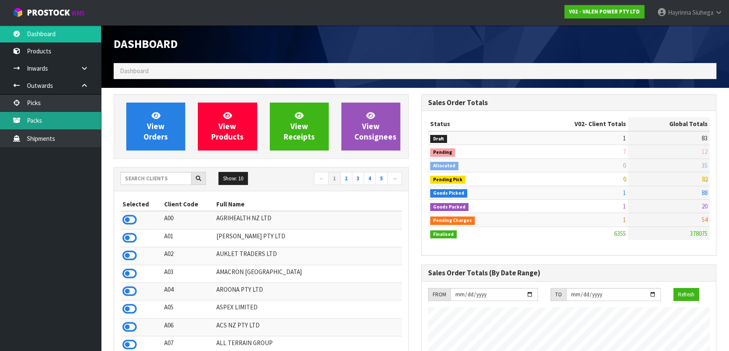
click at [69, 126] on link "Packs" at bounding box center [50, 120] width 101 height 17
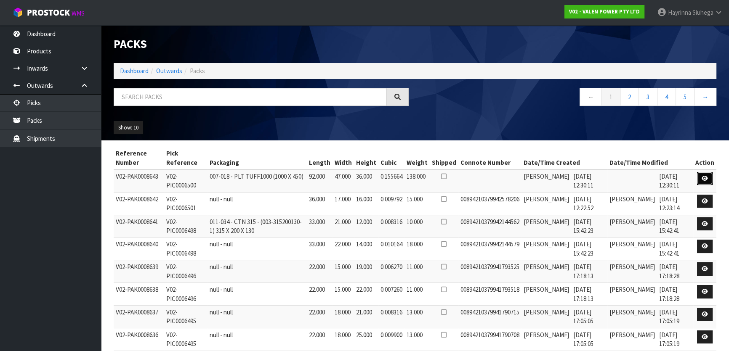
click at [703, 180] on icon at bounding box center [704, 178] width 6 height 5
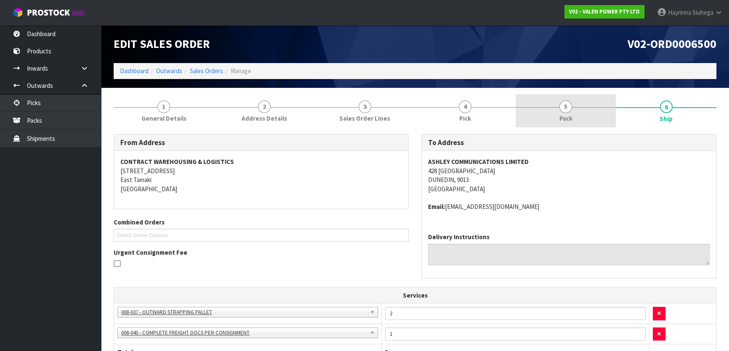
click at [545, 110] on link "5 Pack" at bounding box center [565, 110] width 101 height 33
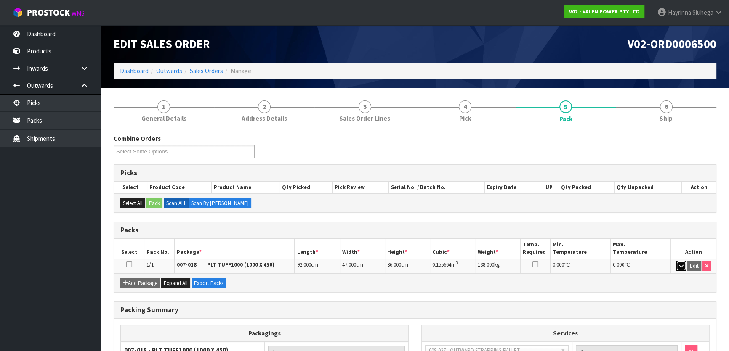
click at [681, 265] on icon "button" at bounding box center [681, 265] width 5 height 5
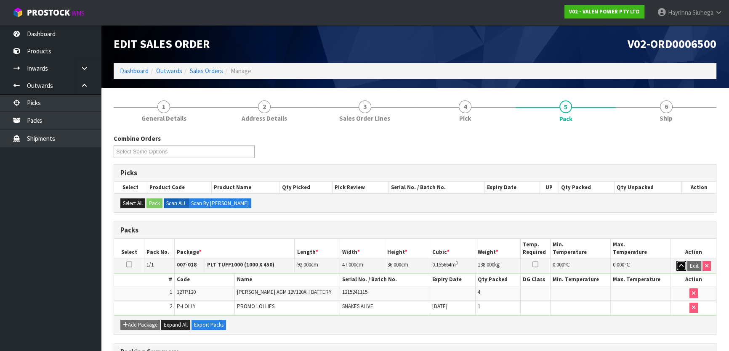
click at [681, 265] on icon "button" at bounding box center [681, 265] width 5 height 5
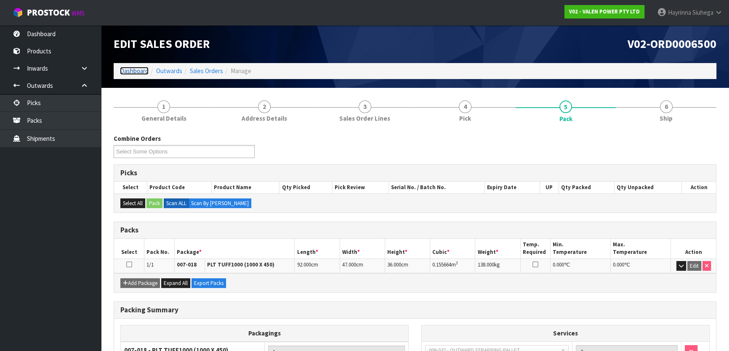
click at [129, 69] on link "Dashboard" at bounding box center [134, 71] width 29 height 8
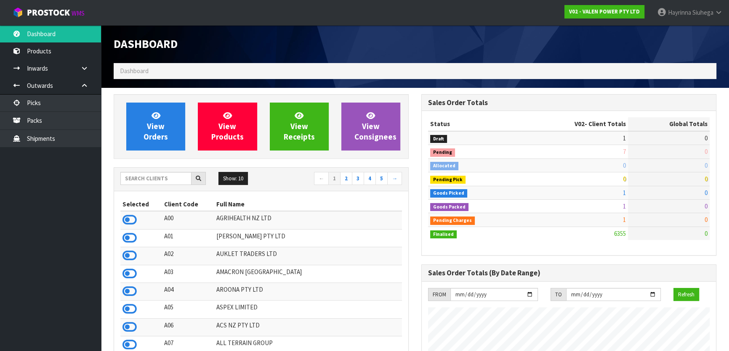
scroll to position [636, 307]
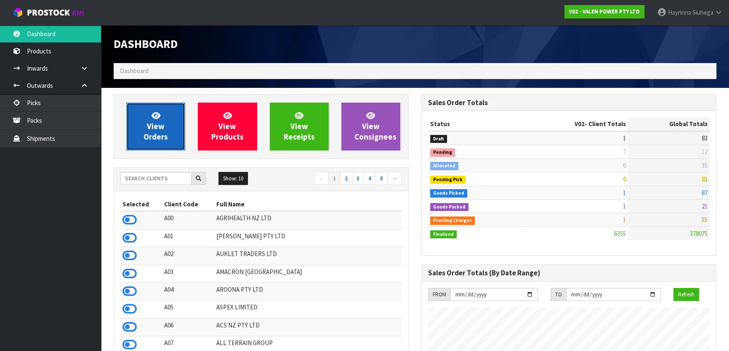
click at [148, 130] on span "View Orders" at bounding box center [155, 127] width 24 height 32
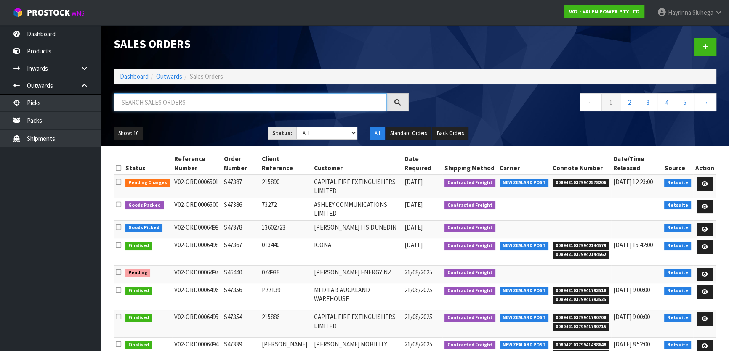
click at [222, 103] on input "text" at bounding box center [250, 102] width 273 height 18
type input "JOB-0408981"
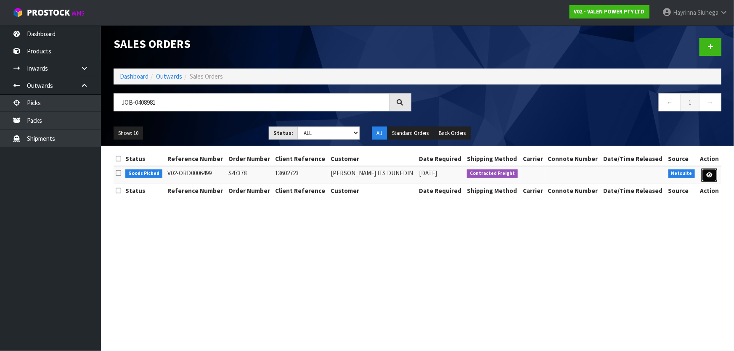
click at [707, 178] on link at bounding box center [710, 175] width 16 height 13
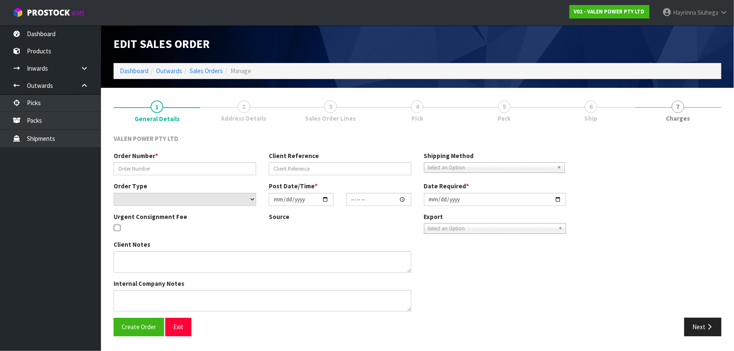
type input "S47378"
type input "13602723"
select select "number:0"
type input "[DATE]"
type input "16:45:09.000"
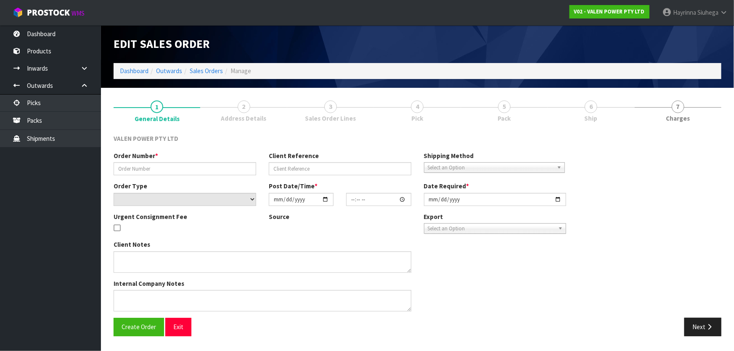
type input "[DATE]"
type textarea "ORDER UPDATE BY [PERSON_NAME]"
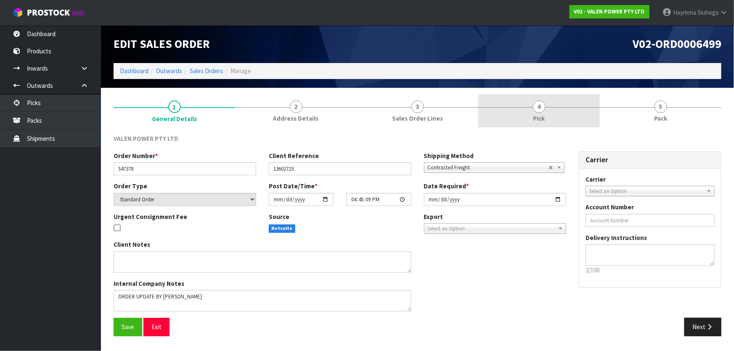
click at [569, 95] on link "4 Pick" at bounding box center [539, 110] width 122 height 33
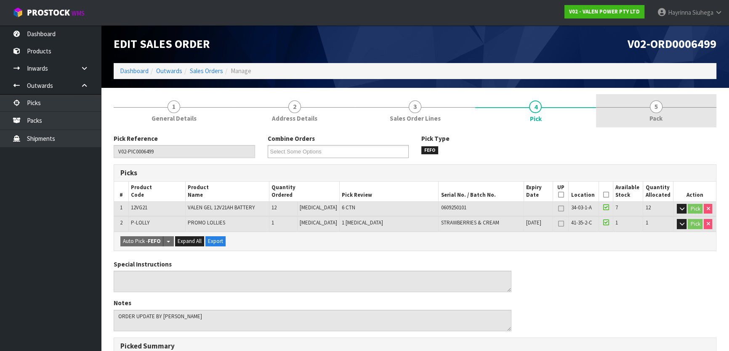
click at [651, 113] on link "5 Pack" at bounding box center [656, 110] width 120 height 33
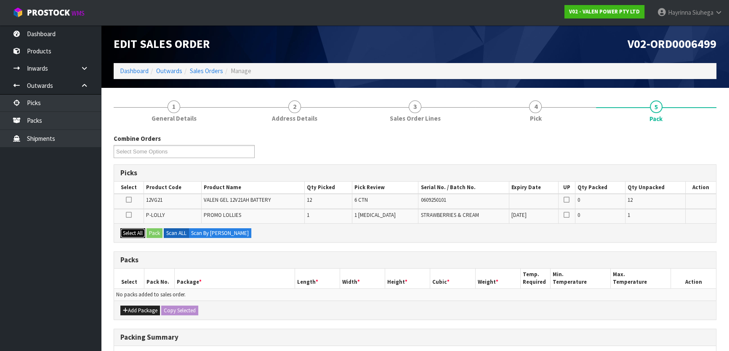
click at [137, 232] on button "Select All" at bounding box center [132, 233] width 25 height 10
click at [133, 313] on button "Add Package" at bounding box center [140, 311] width 40 height 10
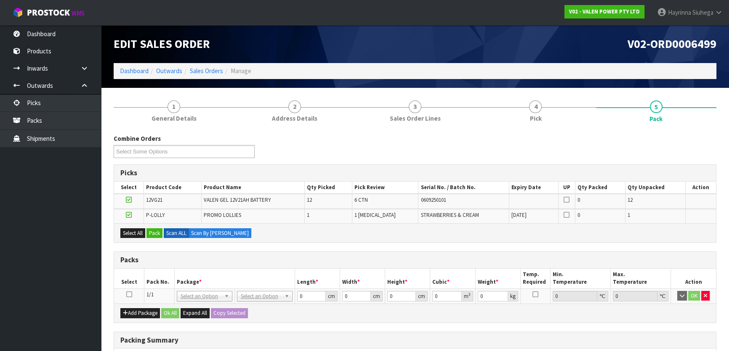
drag, startPoint x: 129, startPoint y: 293, endPoint x: 141, endPoint y: 266, distance: 29.4
click at [130, 295] on icon at bounding box center [129, 295] width 6 height 0
click at [154, 232] on button "Pack" at bounding box center [154, 233] width 16 height 10
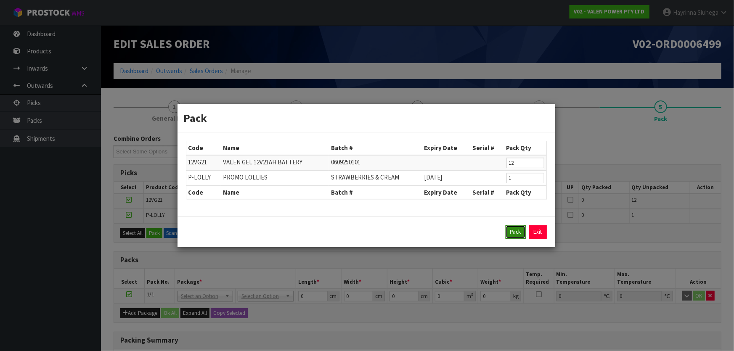
click at [510, 234] on button "Pack" at bounding box center [516, 232] width 20 height 13
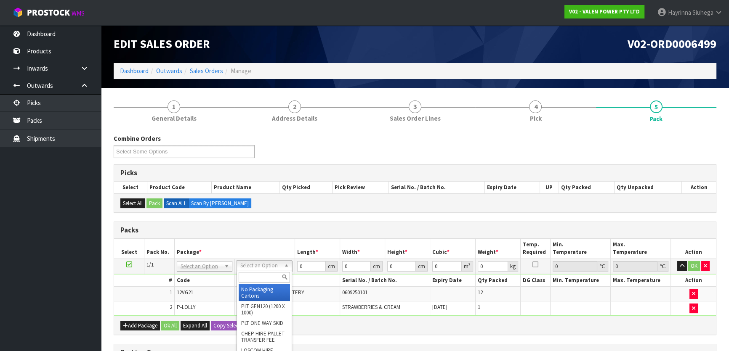
click at [258, 276] on input "text" at bounding box center [264, 277] width 51 height 11
type input "VA"
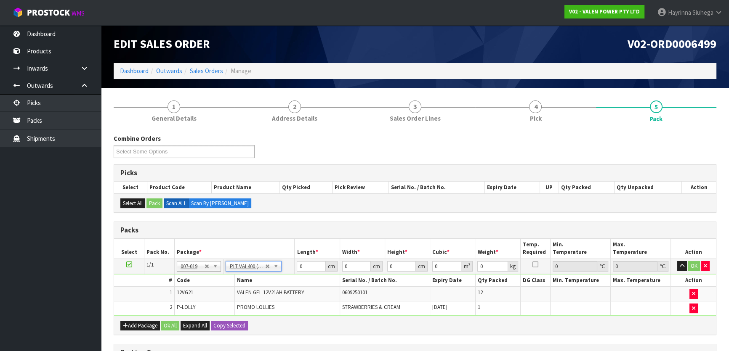
type input "40"
type input "73.2"
click at [299, 266] on input "40" at bounding box center [311, 266] width 29 height 11
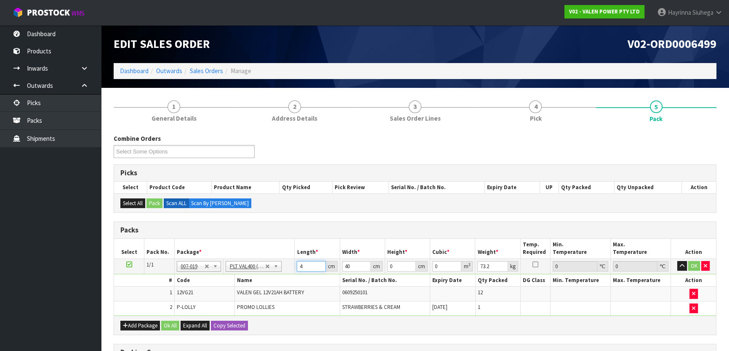
type input "40"
type input "4"
type input "0.0064"
type input "45"
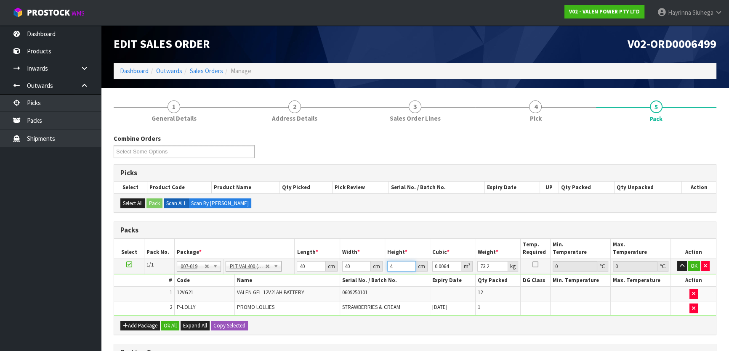
type input "0.072"
type input "45"
type input "77"
click button "OK" at bounding box center [694, 266] width 12 height 10
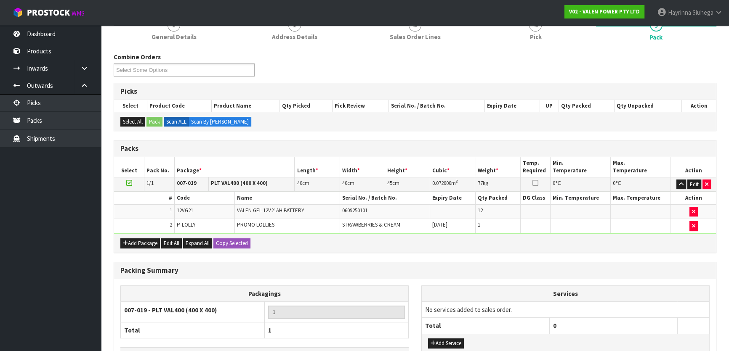
scroll to position [141, 0]
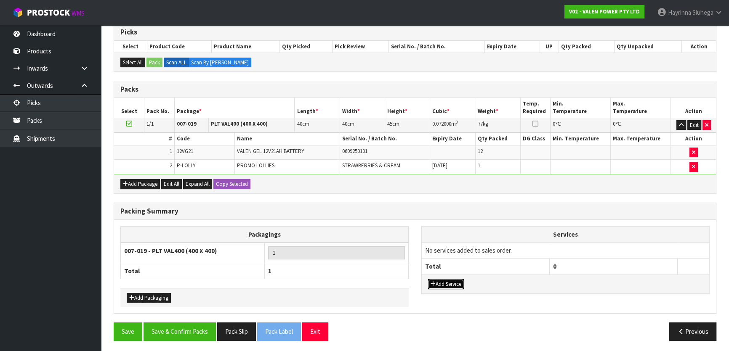
click at [452, 284] on button "Add Service" at bounding box center [446, 284] width 36 height 10
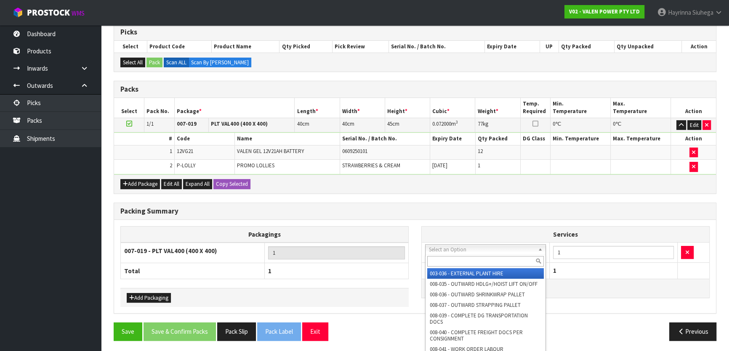
click at [471, 259] on input "text" at bounding box center [485, 261] width 117 height 11
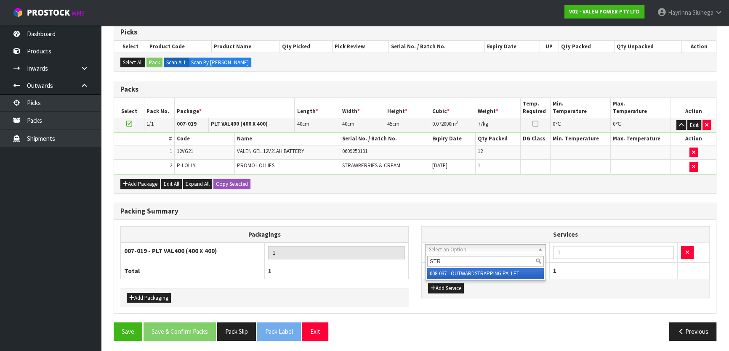
type input "STR"
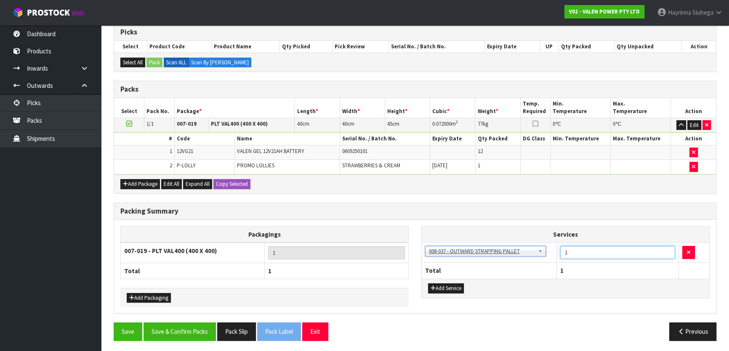
drag, startPoint x: 568, startPoint y: 249, endPoint x: 560, endPoint y: 251, distance: 8.6
click at [563, 250] on input "1" at bounding box center [617, 252] width 115 height 13
type input "2"
click at [456, 285] on button "Add Service" at bounding box center [446, 289] width 36 height 10
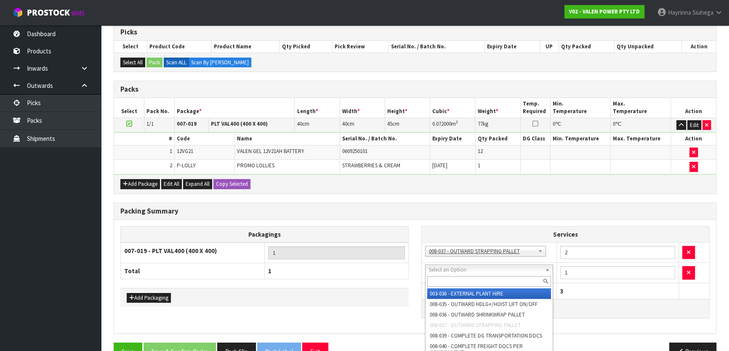
click at [473, 279] on input "text" at bounding box center [489, 281] width 124 height 11
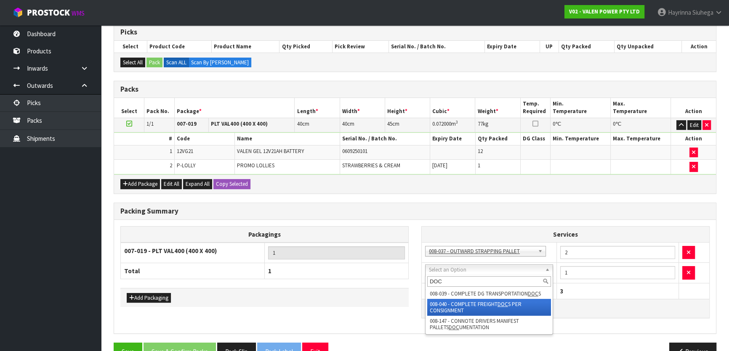
type input "DOC"
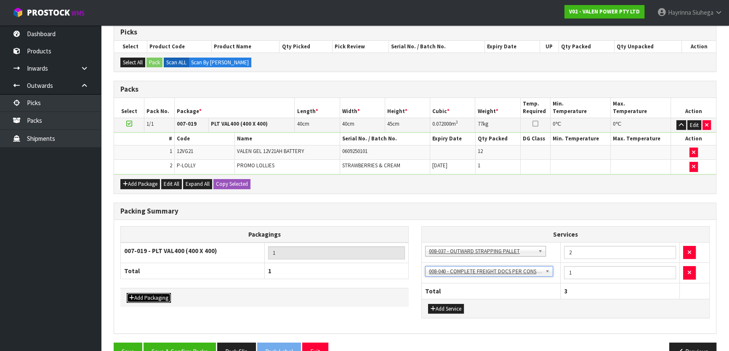
click at [163, 295] on button "Add Packaging" at bounding box center [149, 298] width 44 height 10
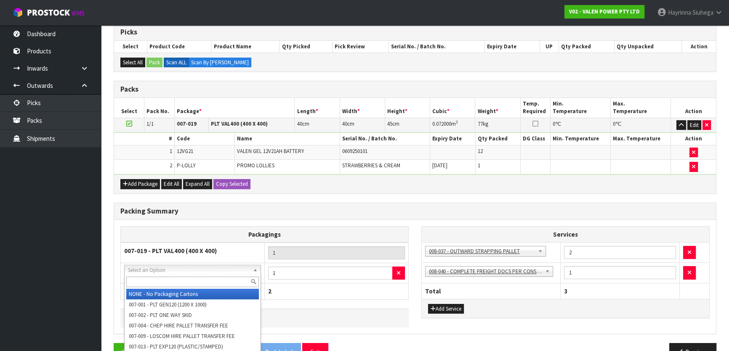
click at [183, 278] on input "text" at bounding box center [192, 282] width 133 height 11
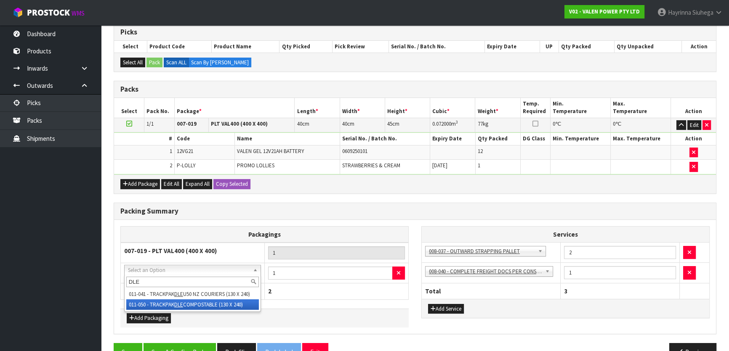
type input "DLE"
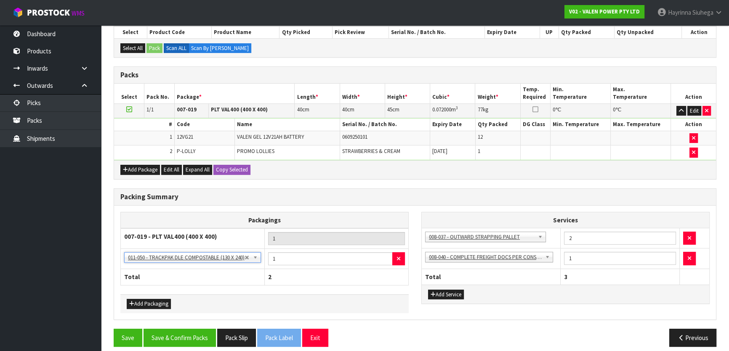
scroll to position [161, 0]
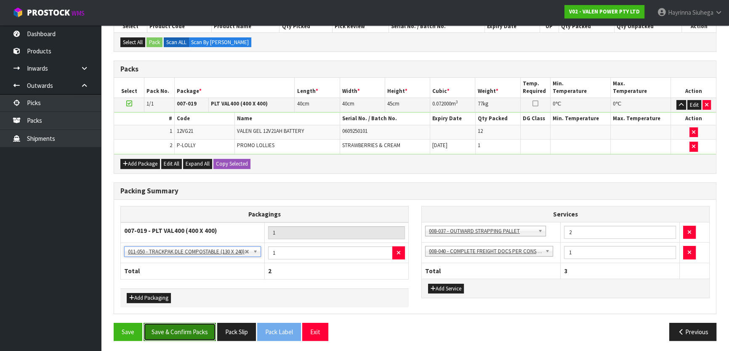
click at [187, 331] on button "Save & Confirm Packs" at bounding box center [179, 332] width 72 height 18
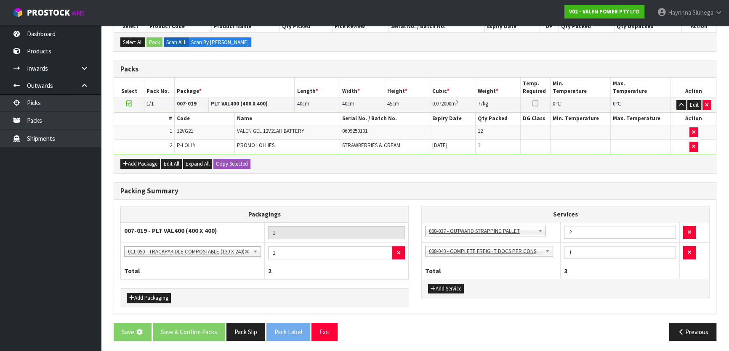
scroll to position [0, 0]
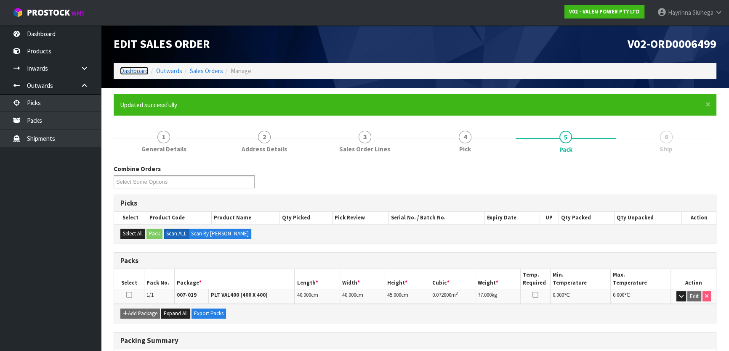
click at [137, 69] on link "Dashboard" at bounding box center [134, 71] width 29 height 8
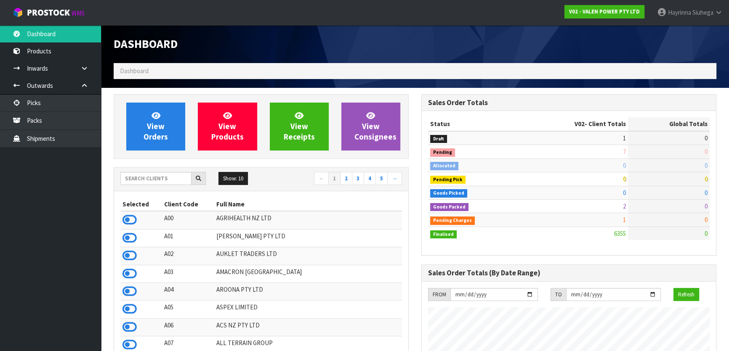
scroll to position [636, 307]
click at [158, 183] on input "text" at bounding box center [155, 178] width 71 height 13
type input "B07"
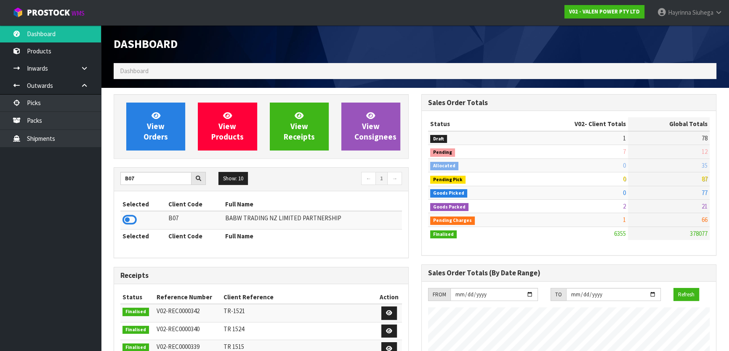
click at [124, 216] on icon at bounding box center [129, 220] width 14 height 13
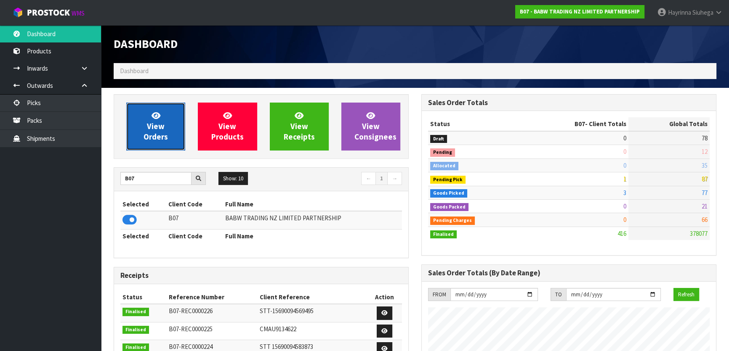
click at [142, 131] on link "View Orders" at bounding box center [155, 127] width 59 height 48
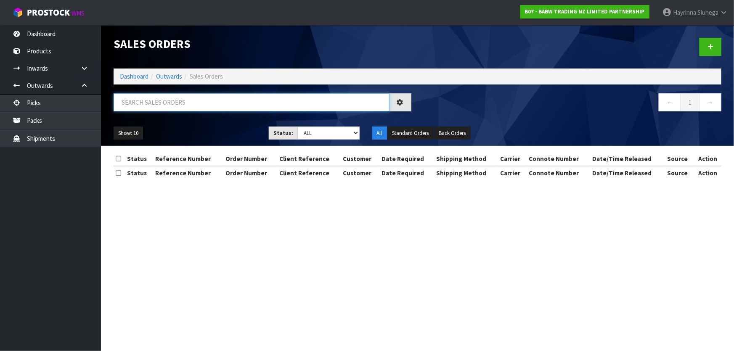
click at [164, 104] on input "text" at bounding box center [252, 102] width 276 height 18
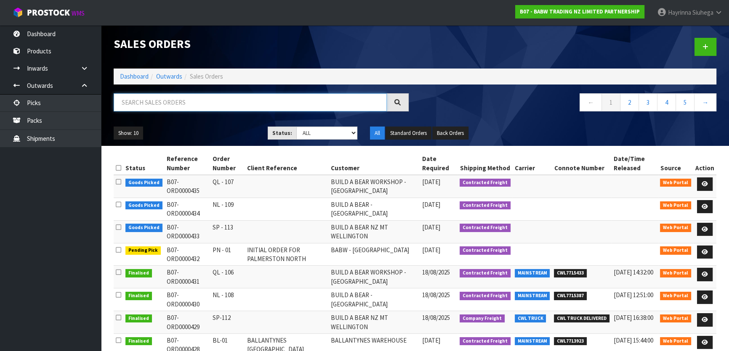
click at [174, 104] on input "text" at bounding box center [250, 102] width 273 height 18
type input "JOB-0409175"
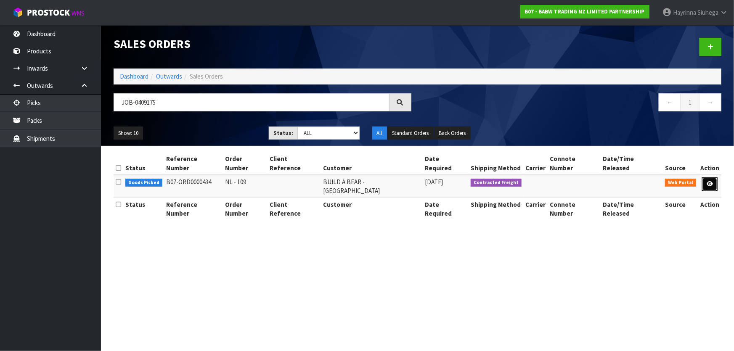
click at [712, 178] on link at bounding box center [710, 184] width 16 height 13
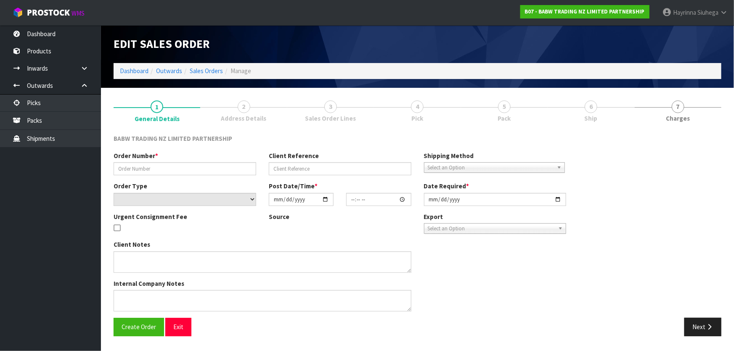
type input "NL - 109"
select select "number:0"
type input "[DATE]"
type input "09:17:00.000"
type input "[DATE]"
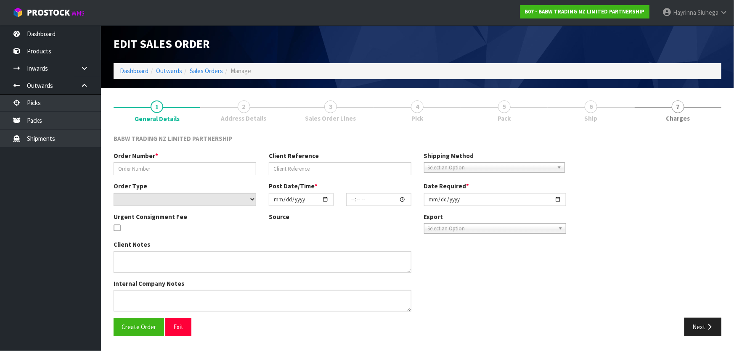
type textarea "DELIVER BETWEEN 8AM AND 8.30AM CALL - [PERSON_NAME] ON [PHONE_NUMBER] AFTERNOON…"
type textarea "REMOVED CODE 30946 X 24 - NO STOCK"
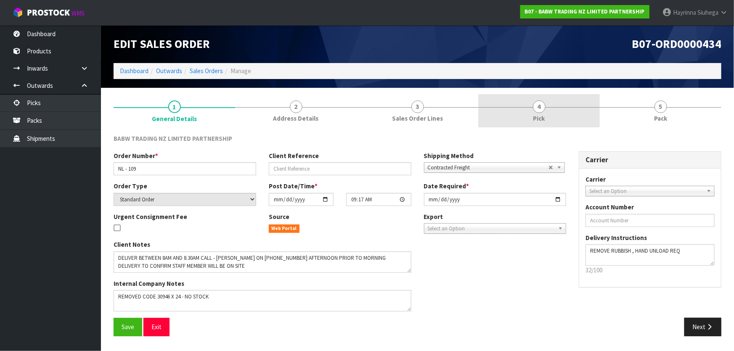
click at [556, 109] on link "4 Pick" at bounding box center [539, 110] width 122 height 33
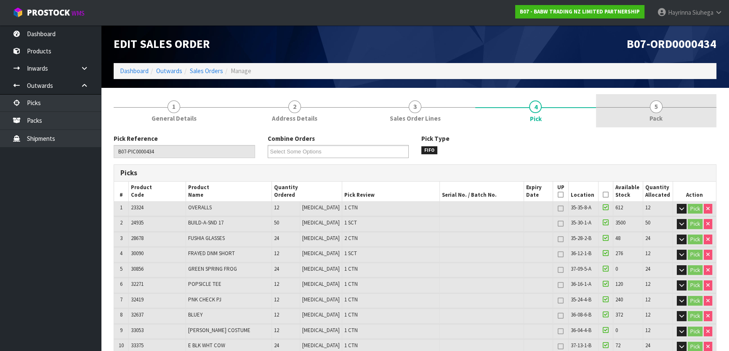
click at [615, 108] on link "5 Pack" at bounding box center [656, 110] width 120 height 33
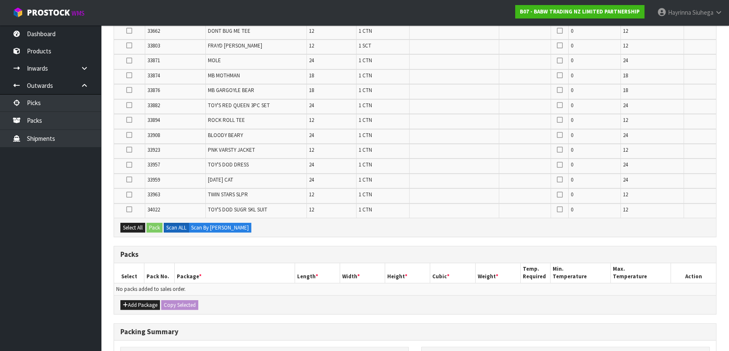
scroll to position [306, 0]
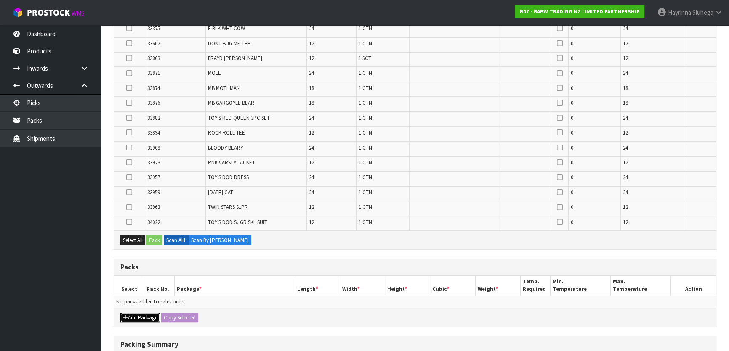
click at [135, 319] on button "Add Package" at bounding box center [140, 318] width 40 height 10
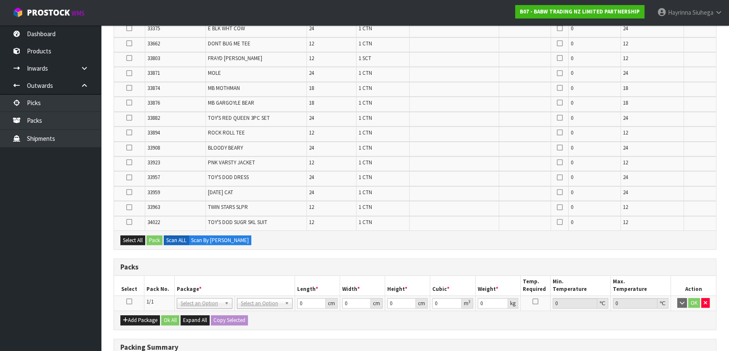
click at [128, 302] on icon at bounding box center [129, 302] width 6 height 0
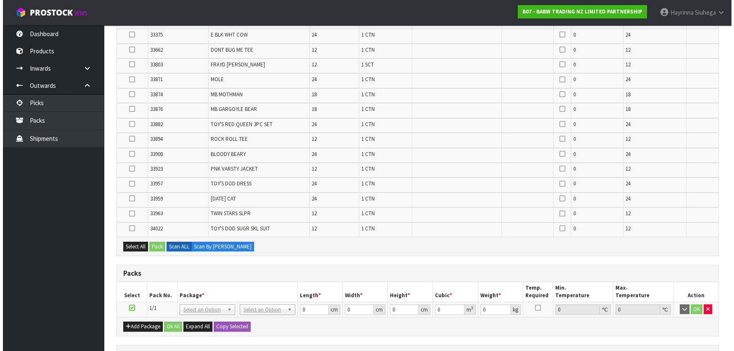
scroll to position [344, 0]
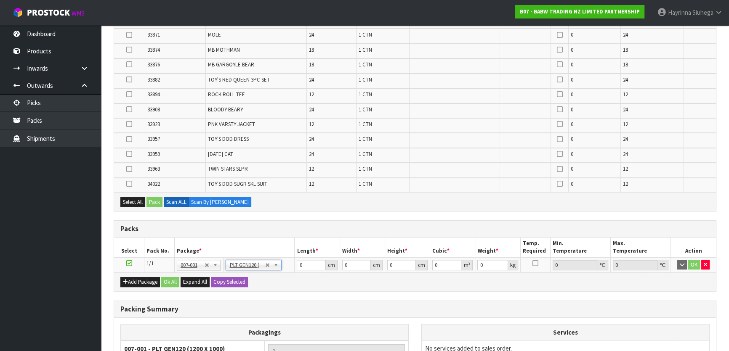
type input "120"
type input "100"
click at [138, 203] on button "Select All" at bounding box center [132, 202] width 25 height 10
click at [151, 201] on button "Pack" at bounding box center [154, 202] width 16 height 10
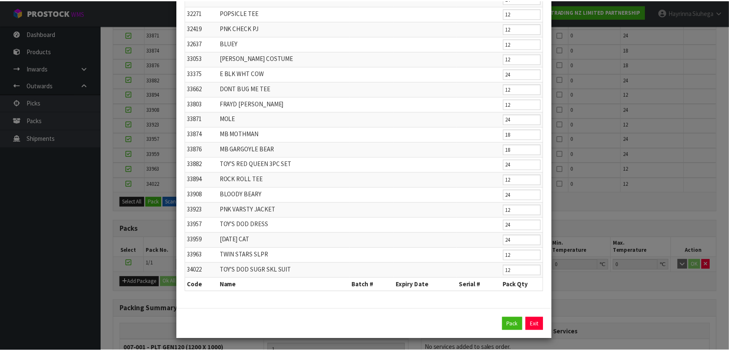
scroll to position [135, 0]
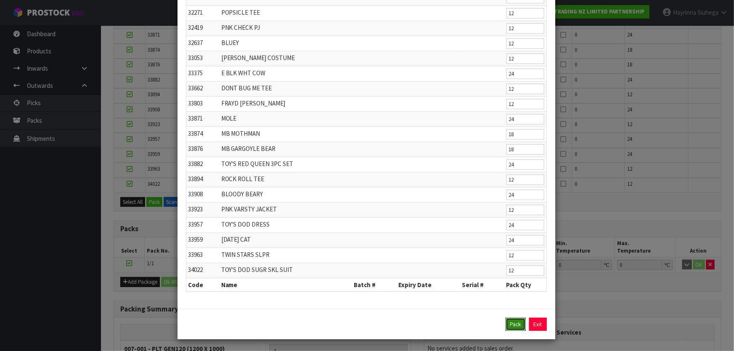
click at [513, 321] on button "Pack" at bounding box center [516, 324] width 20 height 13
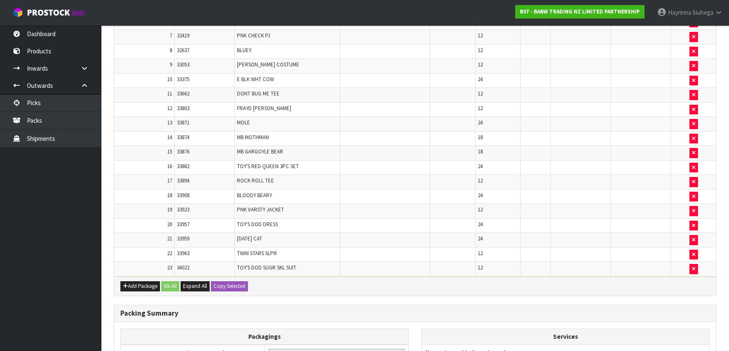
type input "37.598"
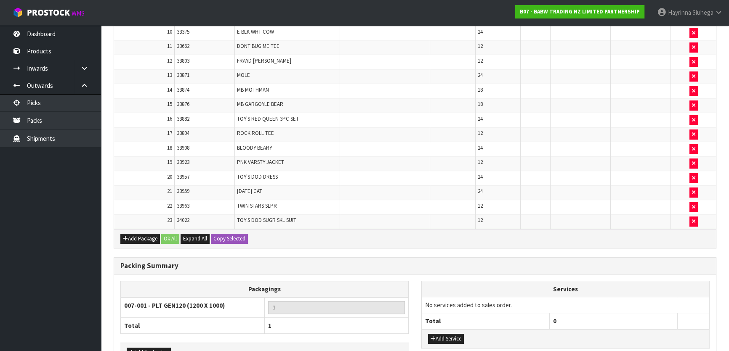
scroll to position [444, 0]
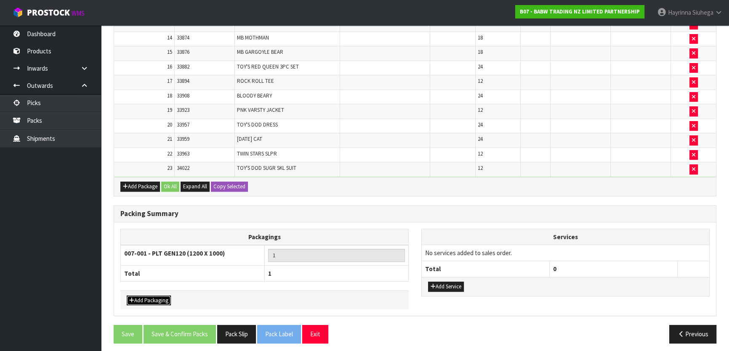
drag, startPoint x: 158, startPoint y: 293, endPoint x: 174, endPoint y: 286, distance: 17.9
click at [158, 296] on button "Add Packaging" at bounding box center [149, 301] width 44 height 10
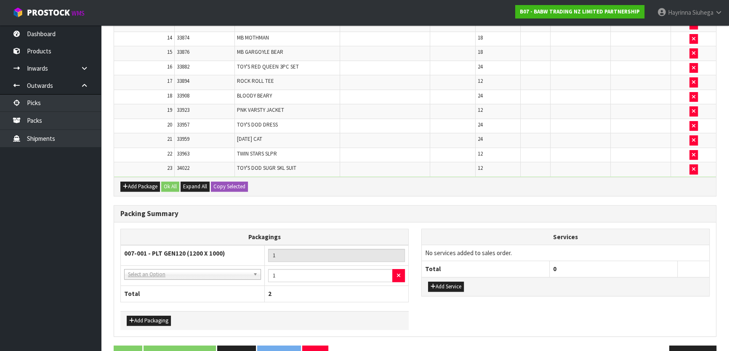
click at [194, 275] on td "NONE - No Packaging Cartons 007-001 - PLT GEN120 (1200 X 1000) 007-002 - PLT ON…" at bounding box center [193, 276] width 144 height 21
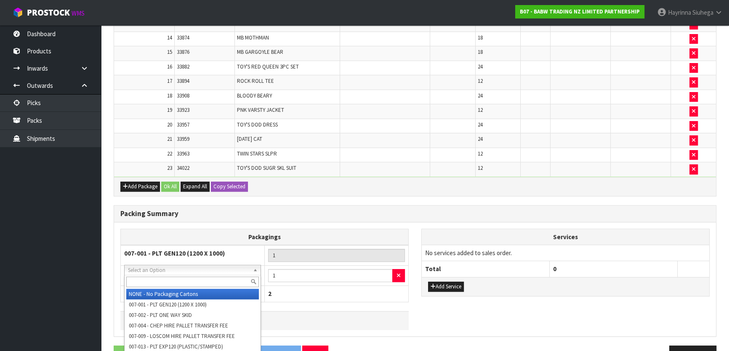
click at [193, 284] on input "text" at bounding box center [192, 282] width 133 height 11
type input "9"
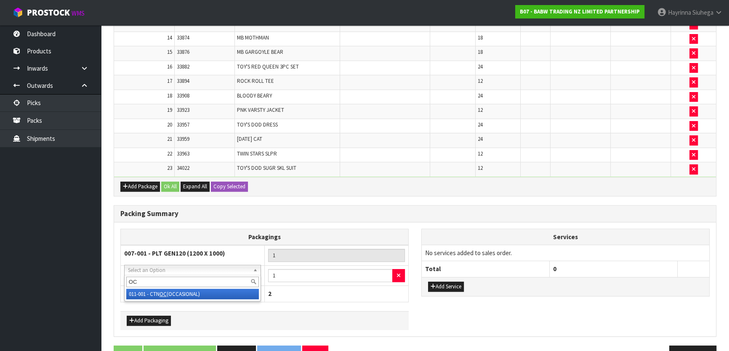
type input "OC"
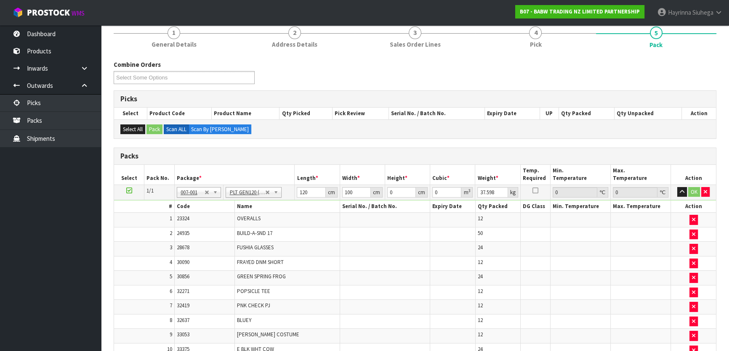
scroll to position [61, 0]
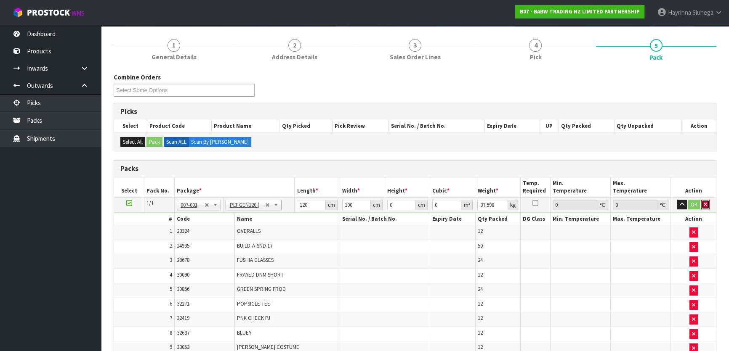
click at [708, 203] on button "button" at bounding box center [705, 205] width 8 height 10
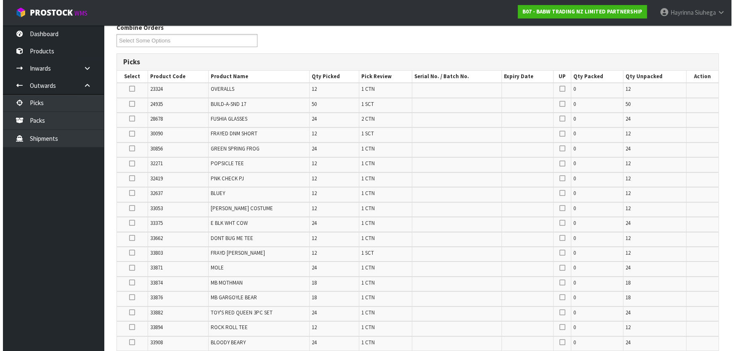
scroll to position [291, 0]
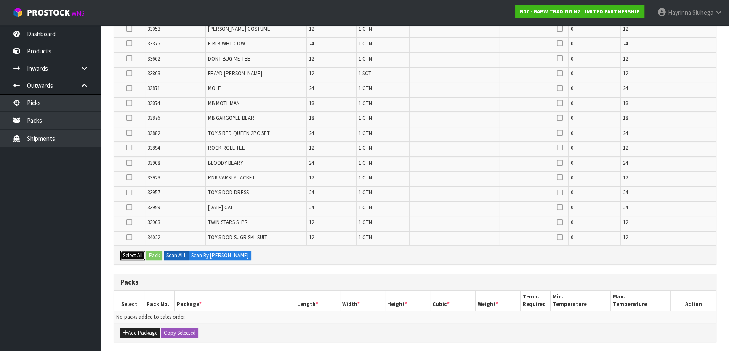
click at [133, 257] on button "Select All" at bounding box center [132, 256] width 25 height 10
click at [122, 335] on div "Add Package Copy Selected" at bounding box center [415, 332] width 602 height 19
click at [129, 328] on button "Add Package" at bounding box center [140, 333] width 40 height 10
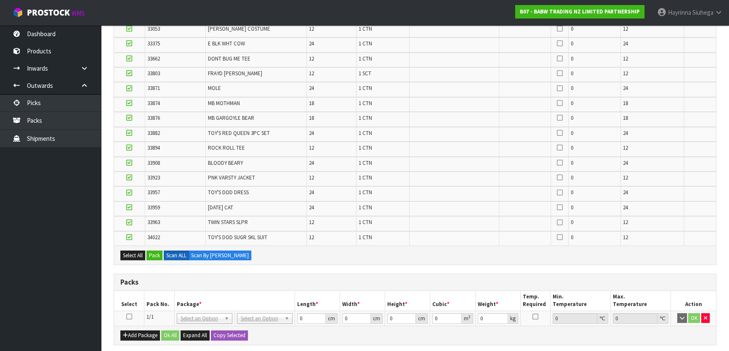
click at [130, 317] on icon at bounding box center [129, 317] width 6 height 0
click at [151, 251] on button "Pack" at bounding box center [154, 256] width 16 height 10
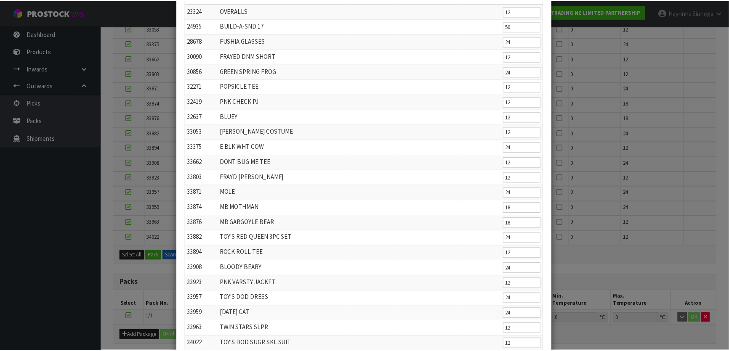
scroll to position [135, 0]
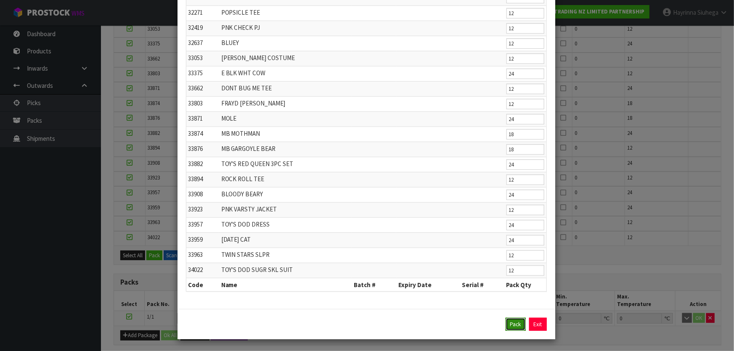
click at [507, 322] on button "Pack" at bounding box center [516, 324] width 20 height 13
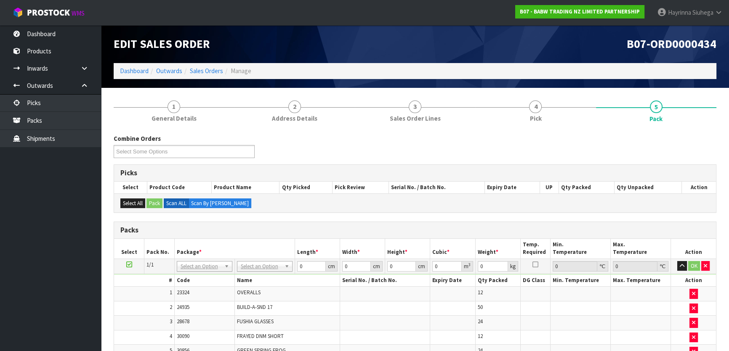
scroll to position [114, 0]
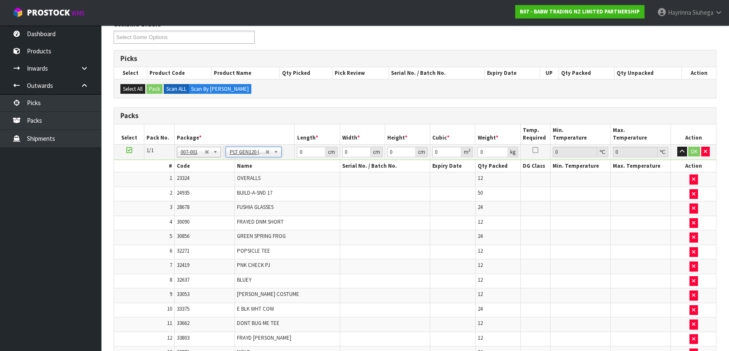
type input "120"
type input "100"
type input "37.598"
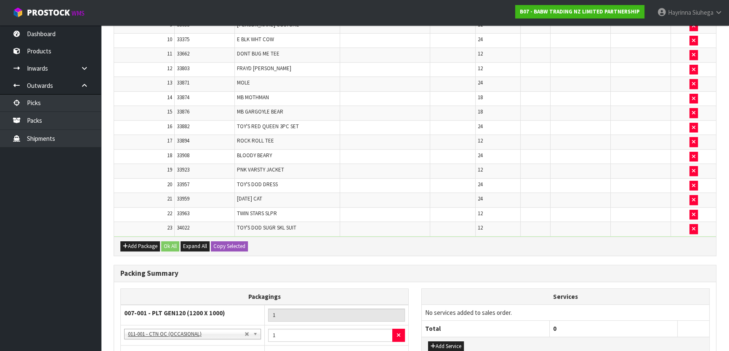
scroll to position [464, 0]
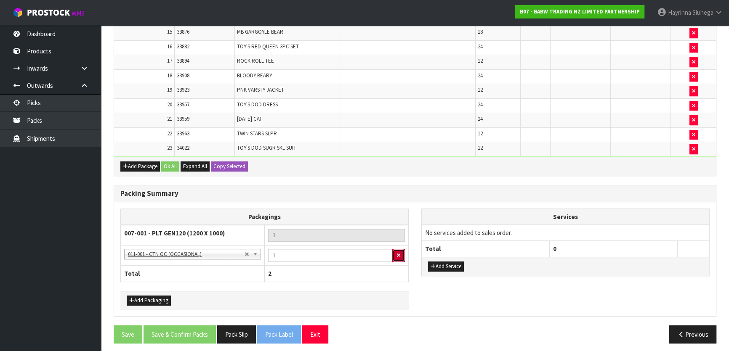
click at [398, 257] on button "button" at bounding box center [398, 255] width 13 height 13
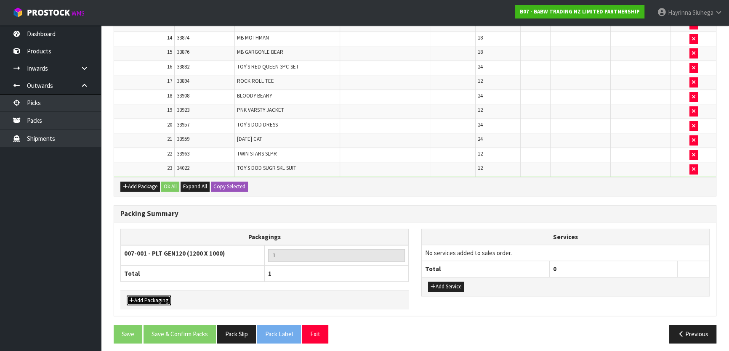
drag, startPoint x: 146, startPoint y: 295, endPoint x: 168, endPoint y: 285, distance: 24.3
click at [147, 296] on button "Add Packaging" at bounding box center [149, 301] width 44 height 10
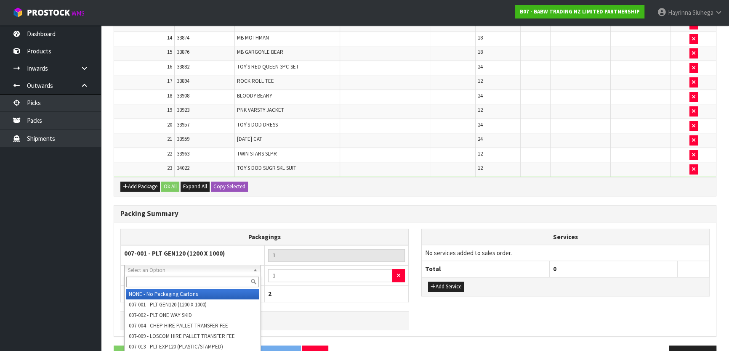
click at [184, 277] on input "text" at bounding box center [192, 282] width 133 height 11
type input "OC"
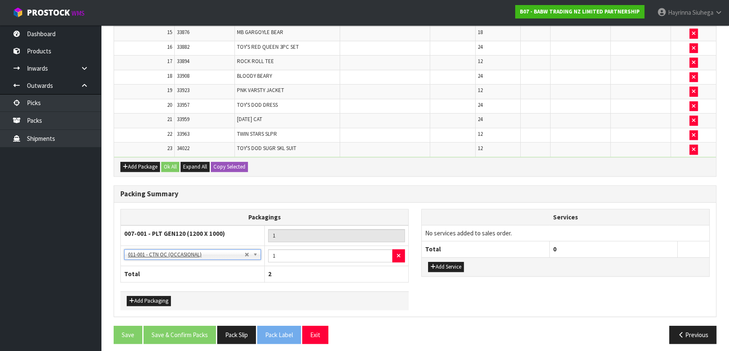
scroll to position [464, 0]
